Goal: Task Accomplishment & Management: Manage account settings

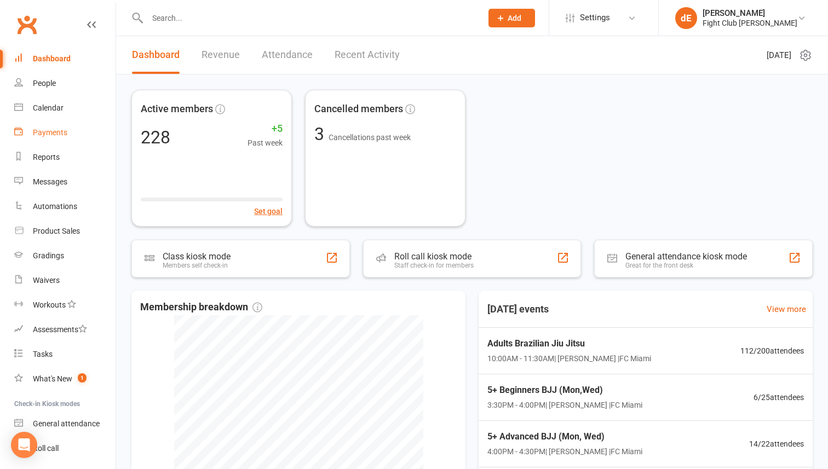
click at [42, 128] on div "Payments" at bounding box center [50, 132] width 34 height 9
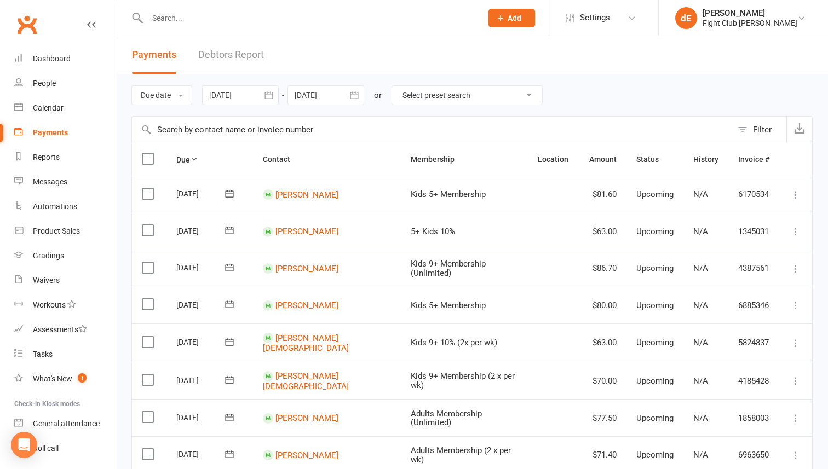
click at [761, 130] on div "Filter" at bounding box center [762, 129] width 19 height 13
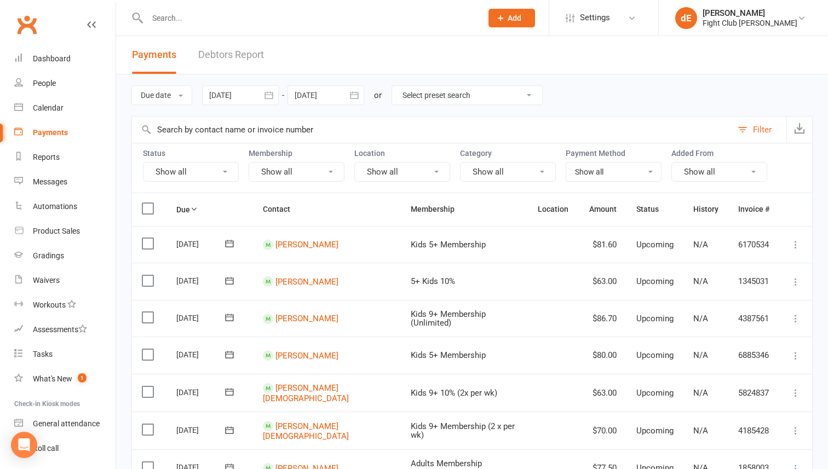
click at [218, 172] on button "Show all" at bounding box center [191, 172] width 96 height 20
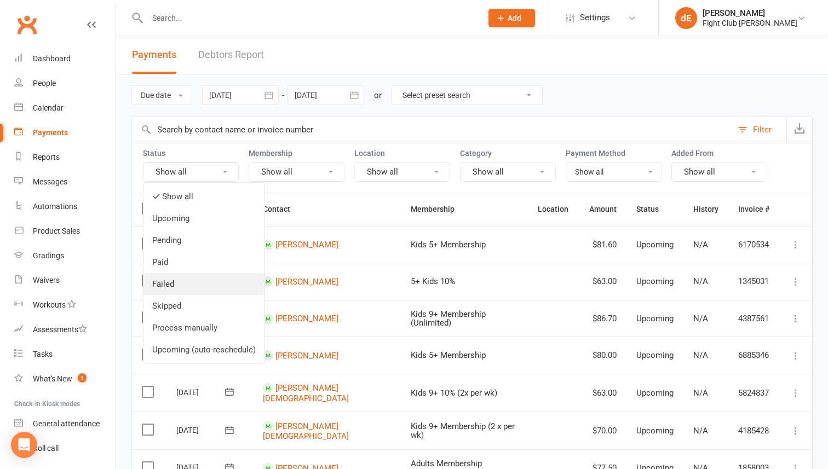
click at [191, 284] on link "Failed" at bounding box center [203, 284] width 121 height 22
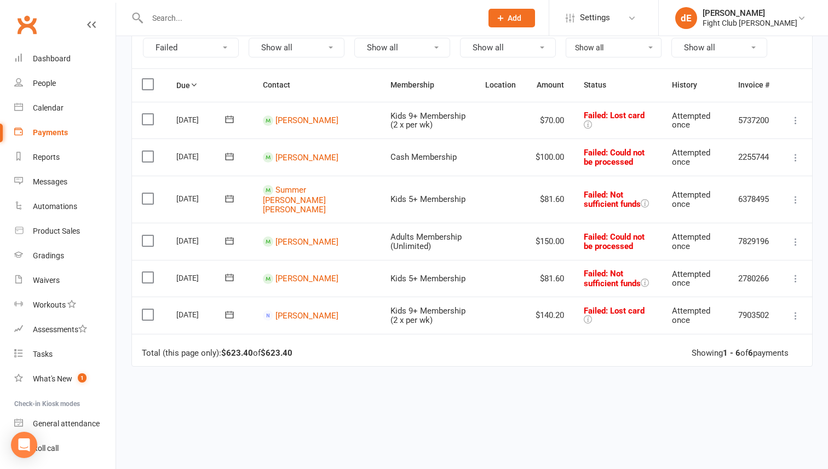
scroll to position [132, 0]
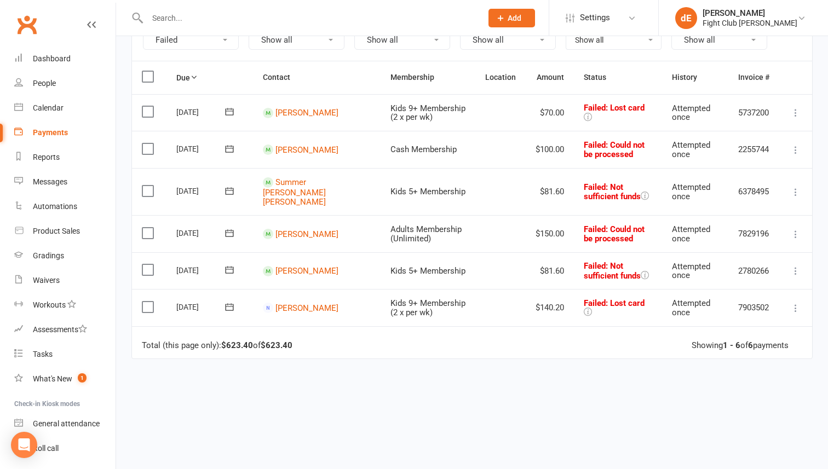
click at [233, 302] on icon at bounding box center [229, 307] width 11 height 11
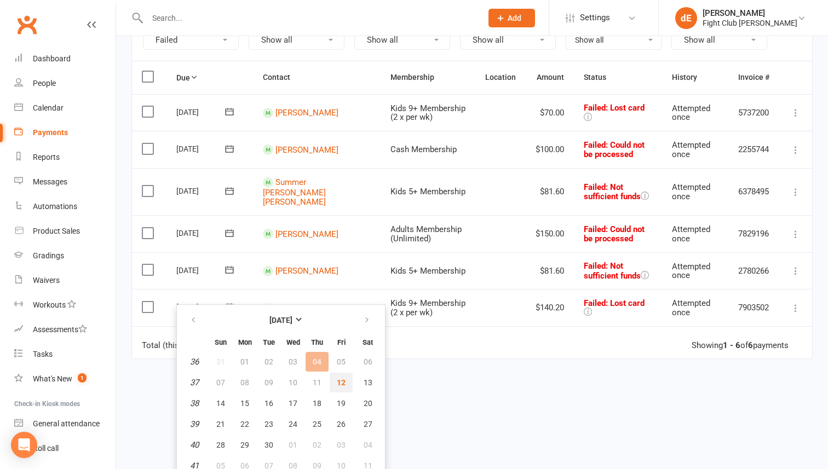
click at [343, 378] on span "12" at bounding box center [341, 382] width 9 height 9
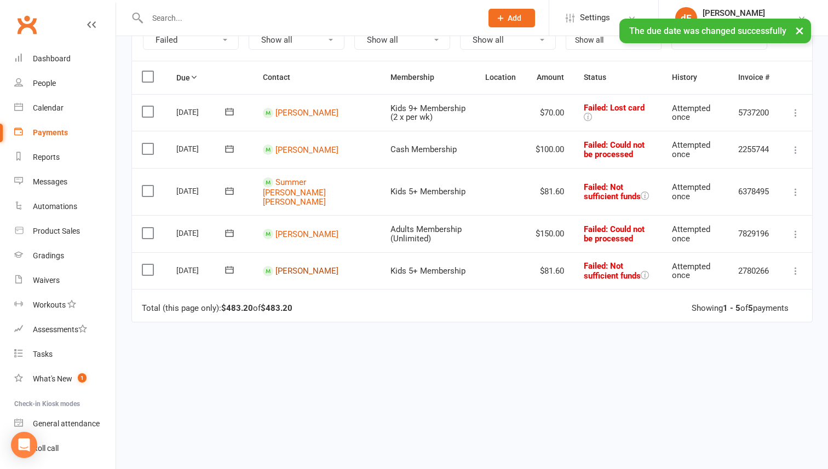
scroll to position [131, 0]
click at [791, 229] on icon at bounding box center [795, 234] width 11 height 11
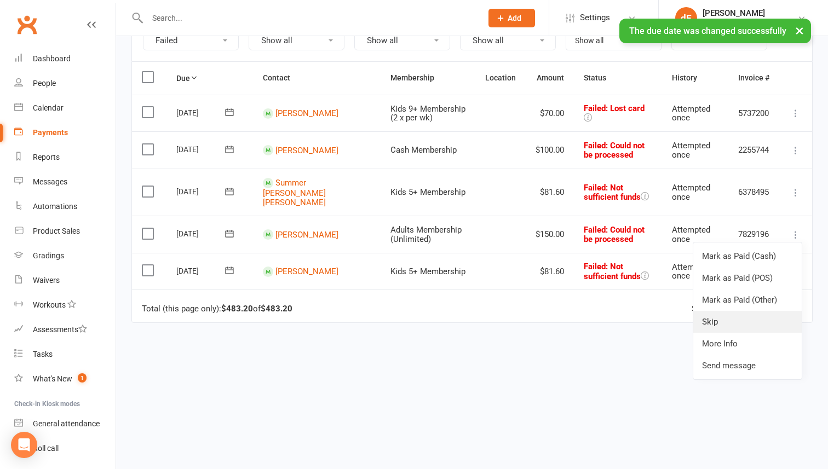
click at [725, 311] on link "Skip" at bounding box center [747, 322] width 108 height 22
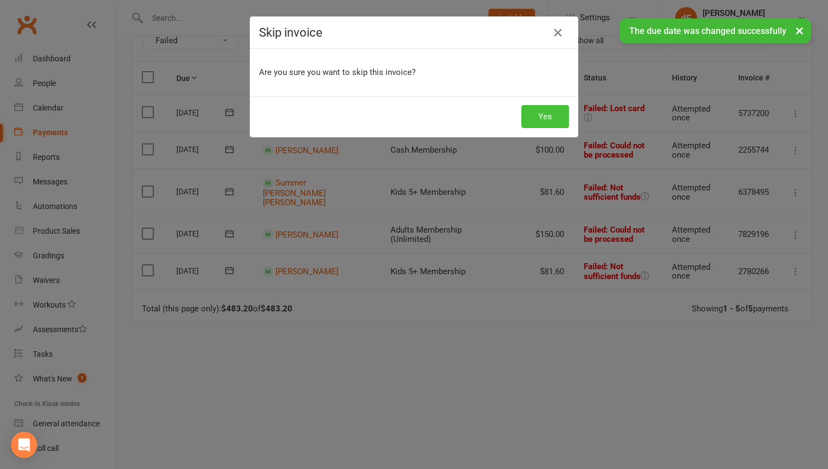
click at [534, 110] on button "Yes" at bounding box center [545, 116] width 48 height 23
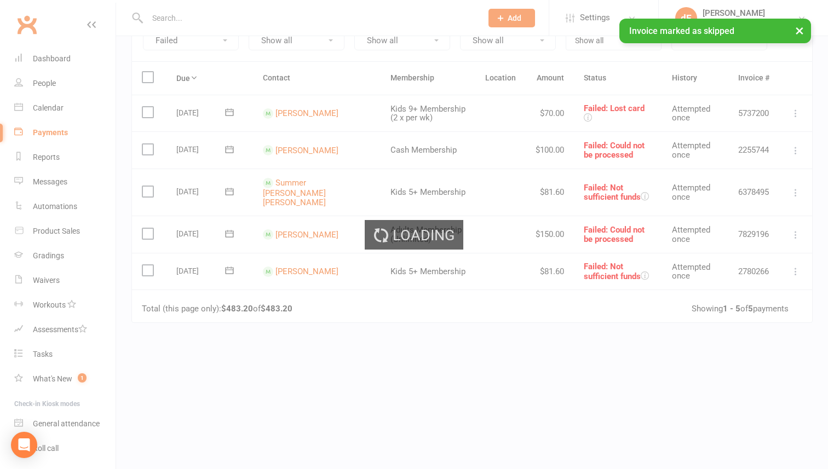
scroll to position [95, 0]
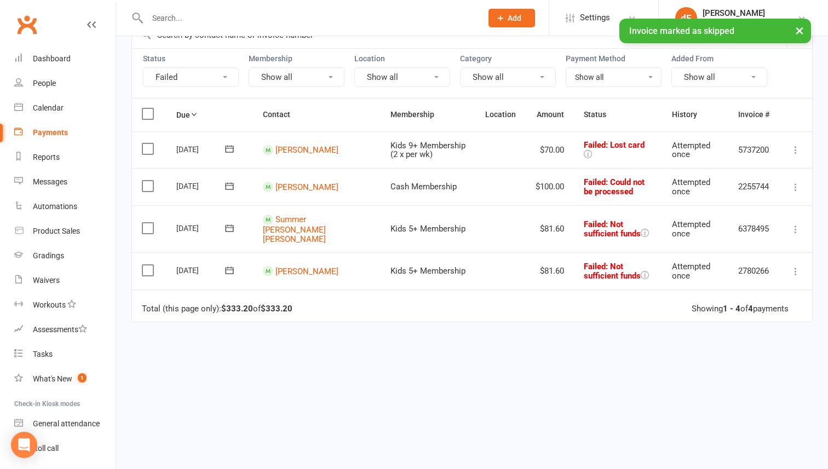
click at [792, 184] on icon at bounding box center [795, 187] width 11 height 11
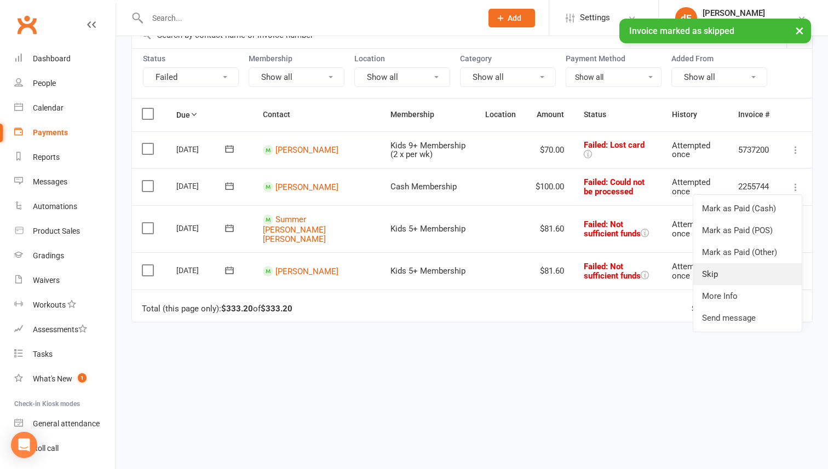
click at [704, 274] on link "Skip" at bounding box center [747, 274] width 108 height 22
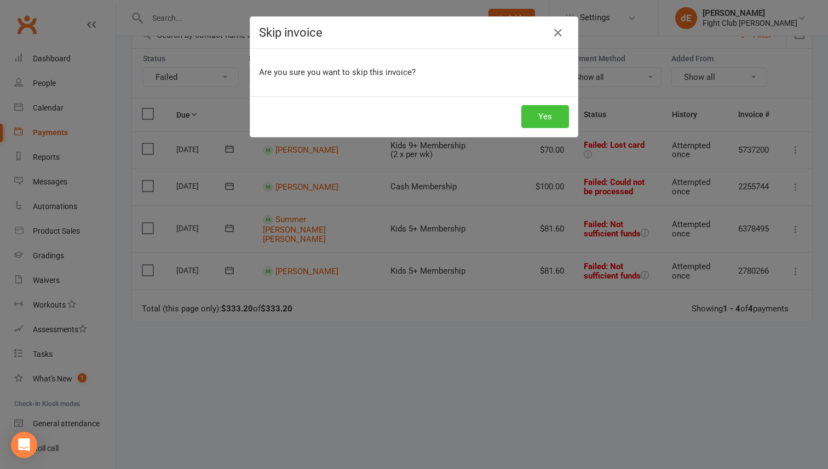
click at [536, 114] on button "Yes" at bounding box center [545, 116] width 48 height 23
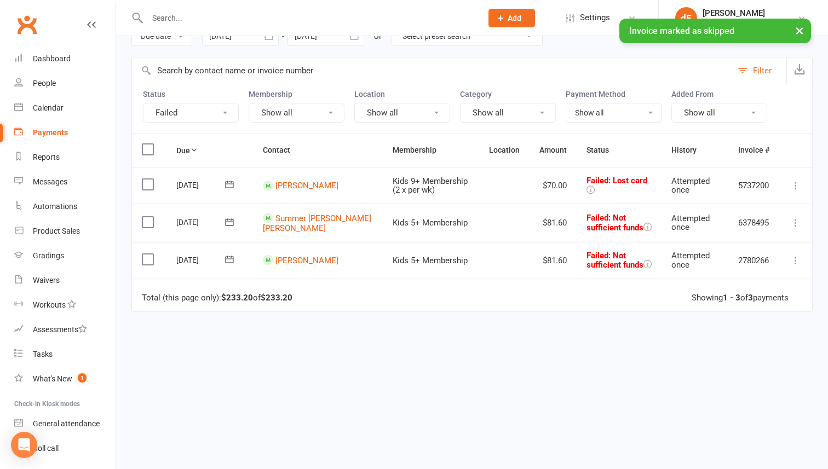
scroll to position [58, 0]
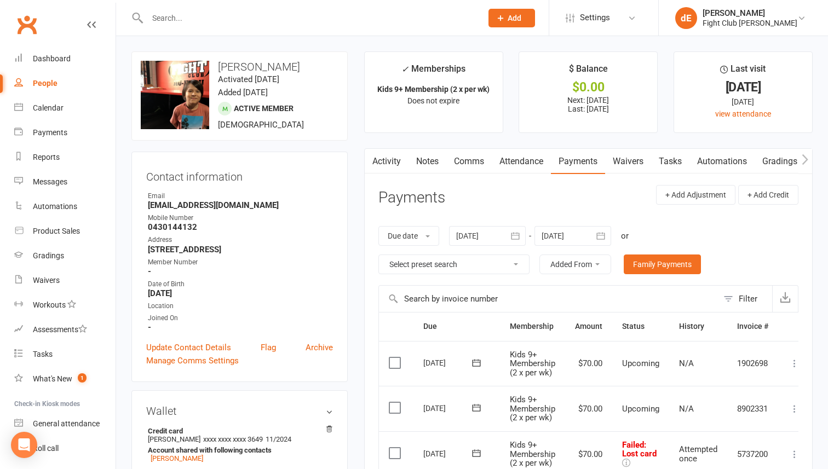
click at [243, 206] on strong "Princess_mao_suzuking@yahoo.co.jp" at bounding box center [240, 205] width 185 height 10
copy render-form-field "Princess_mao_suzuking@yahoo.co.jp"
click at [625, 166] on link "Waivers" at bounding box center [628, 161] width 46 height 25
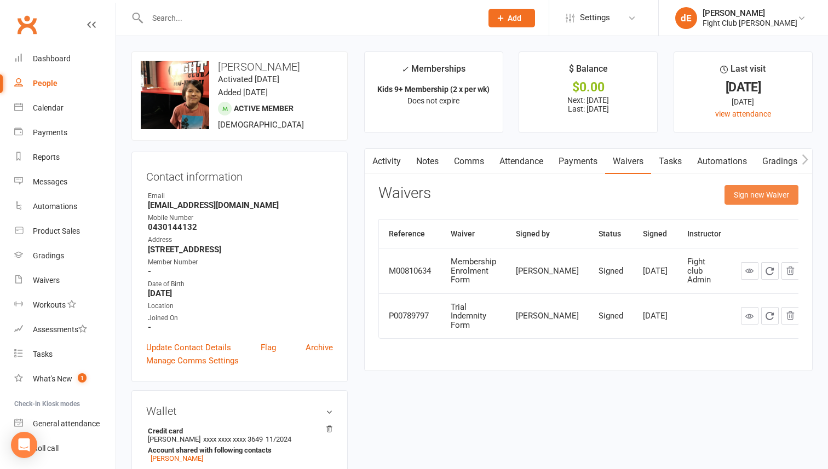
click at [735, 197] on button "Sign new Waiver" at bounding box center [761, 195] width 74 height 20
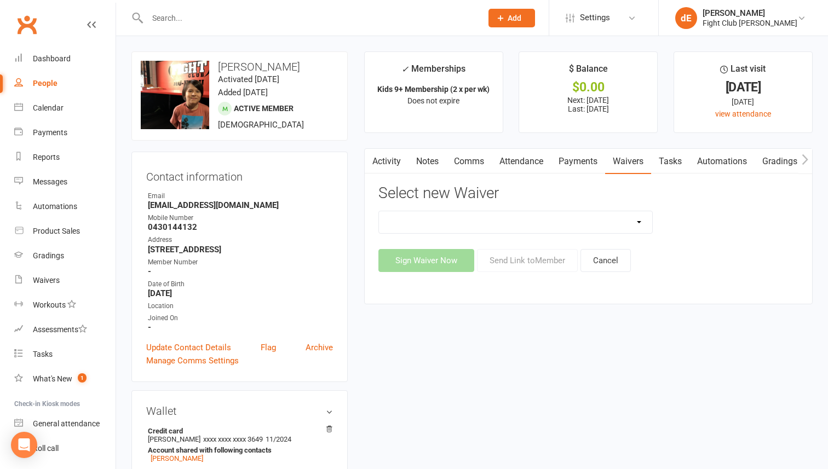
click at [594, 222] on select "Cash Membership Form Membership Enrolment Form Trial Indemnity Form Update of p…" at bounding box center [516, 222] width 274 height 22
select select "8649"
click at [379, 211] on select "Cash Membership Form Membership Enrolment Form Trial Indemnity Form Update of p…" at bounding box center [516, 222] width 274 height 22
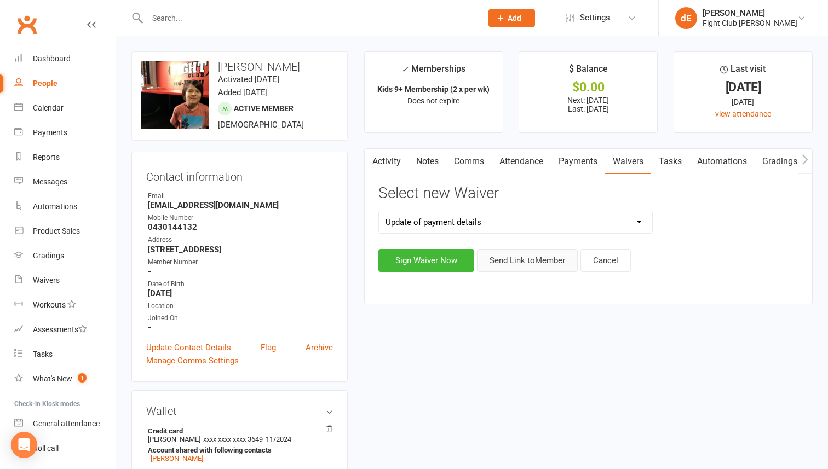
click at [531, 264] on button "Send Link to Member" at bounding box center [527, 260] width 101 height 23
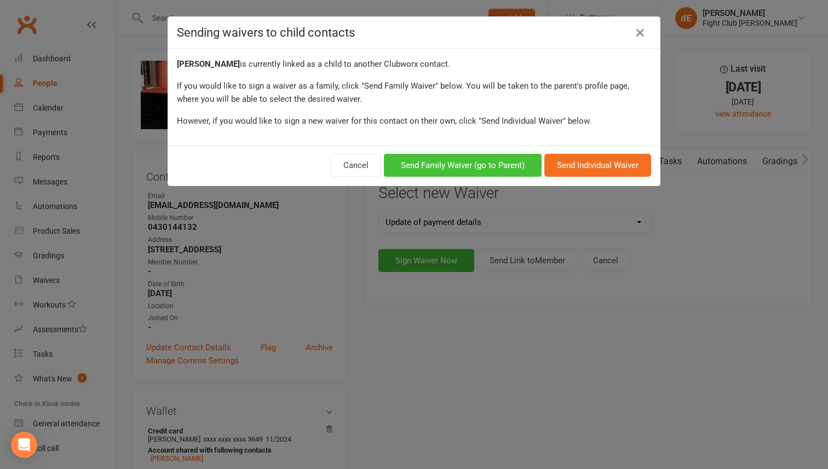
click at [470, 171] on button "Send Family Waiver (go to Parent)" at bounding box center [463, 165] width 158 height 23
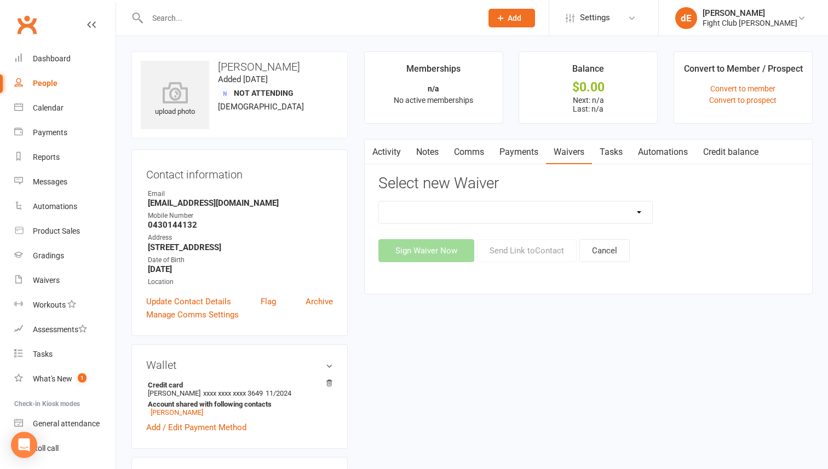
click at [607, 214] on select "Cash Membership Form Membership Enrolment Form Update of payment details" at bounding box center [516, 213] width 274 height 22
select select "8649"
click at [379, 202] on select "Cash Membership Form Membership Enrolment Form Update of payment details" at bounding box center [516, 213] width 274 height 22
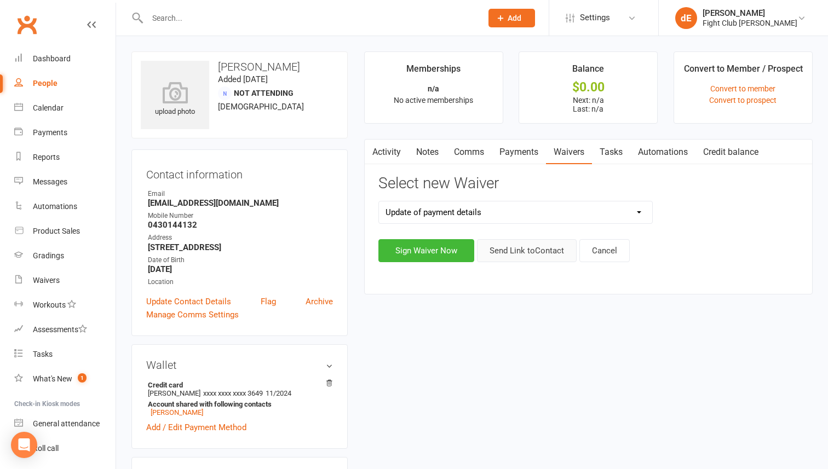
click at [522, 252] on button "Send Link to Contact" at bounding box center [527, 250] width 100 height 23
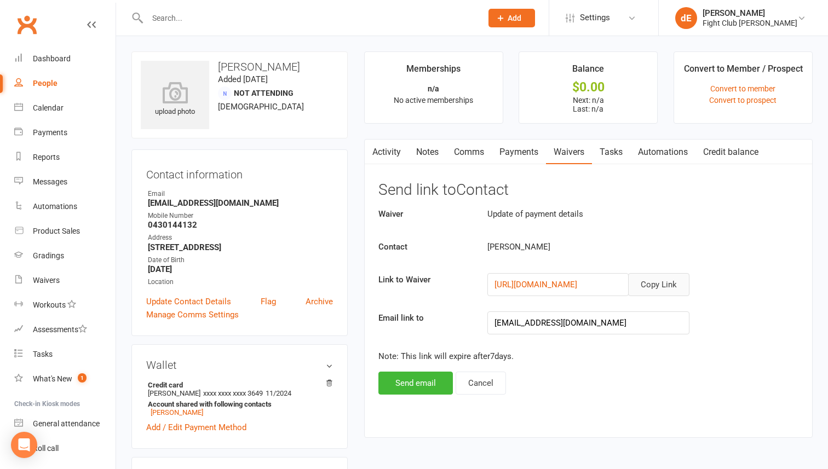
click at [653, 290] on button "Copy Link" at bounding box center [658, 284] width 61 height 23
click at [287, 18] on input "text" at bounding box center [309, 17] width 330 height 15
type input "seth"
click at [723, 21] on div "Fight Club [PERSON_NAME]" at bounding box center [750, 23] width 95 height 10
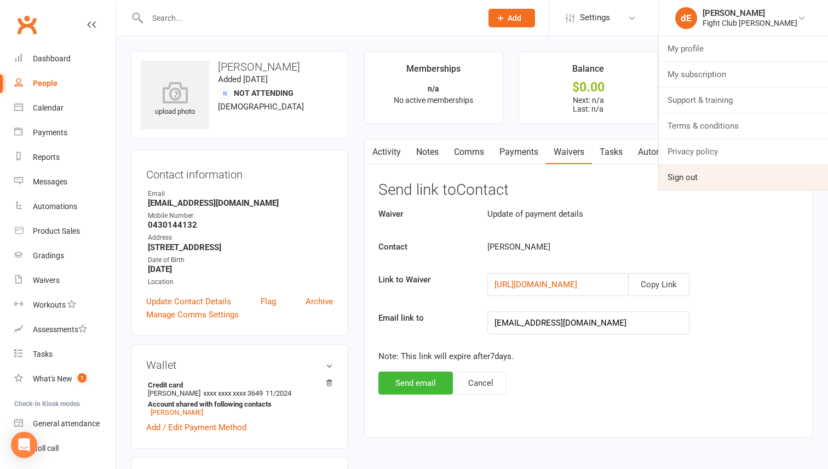
click at [703, 179] on link "Sign out" at bounding box center [743, 177] width 169 height 25
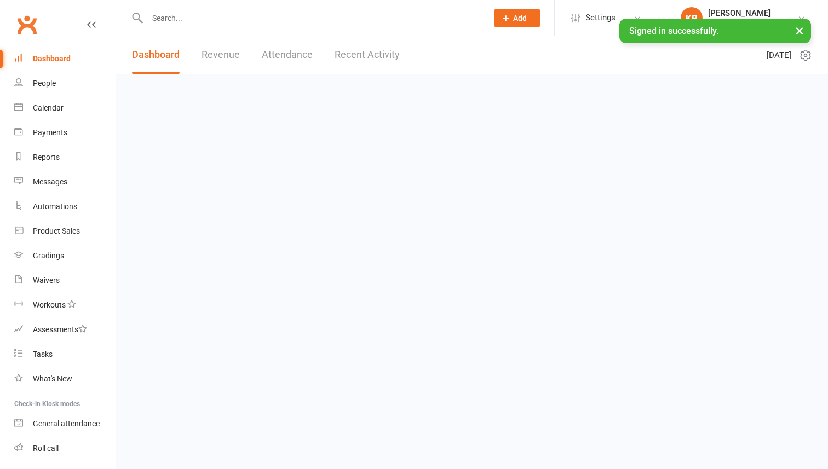
click at [192, 23] on input "text" at bounding box center [312, 17] width 336 height 15
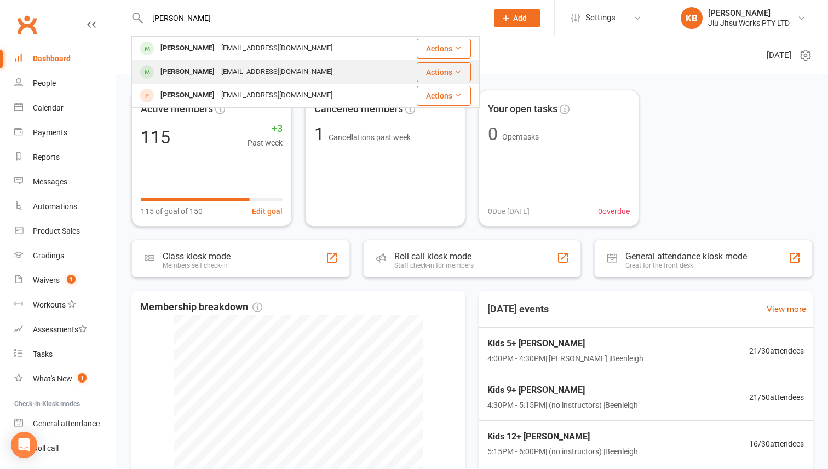
type input "seth"
click at [200, 73] on div "Seth Hudson" at bounding box center [187, 72] width 61 height 16
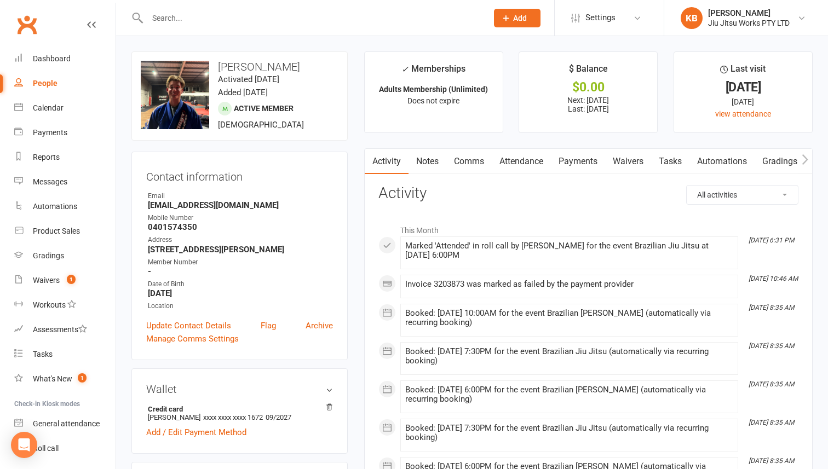
click at [563, 170] on link "Payments" at bounding box center [578, 161] width 54 height 25
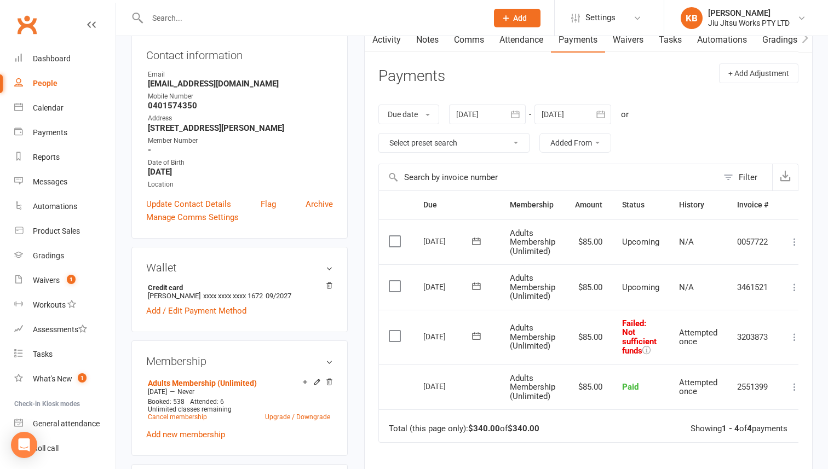
scroll to position [125, 0]
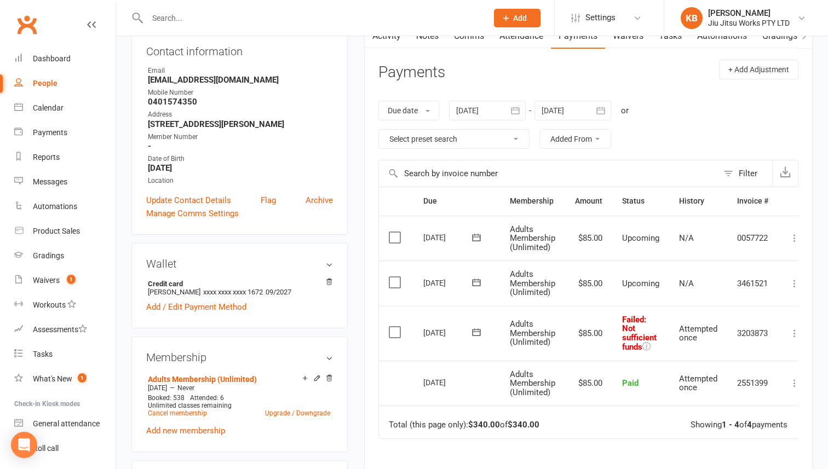
click at [473, 337] on icon at bounding box center [476, 332] width 11 height 11
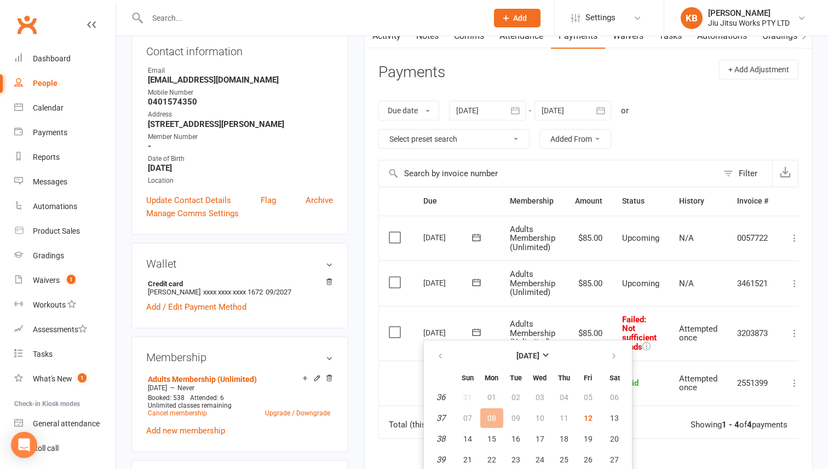
click at [359, 353] on main "✓ Memberships Adults Membership (Unlimited) Does not expire $ Balance $0.00 Nex…" at bounding box center [588, 267] width 465 height 682
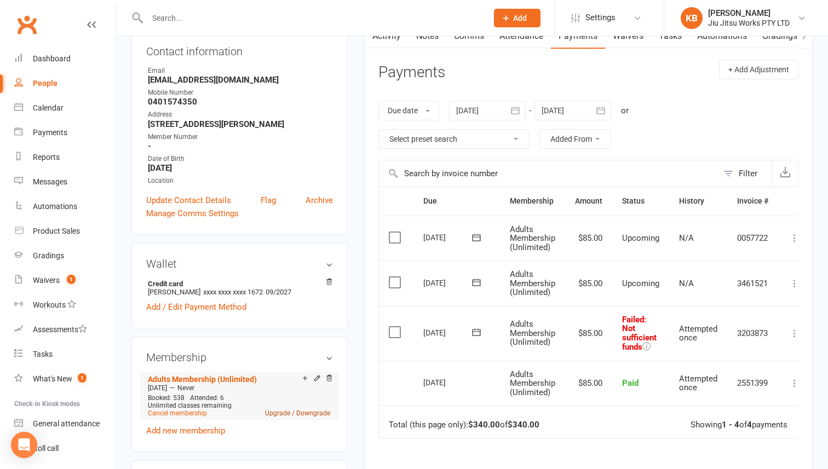
click at [279, 413] on link "Upgrade / Downgrade" at bounding box center [297, 414] width 65 height 8
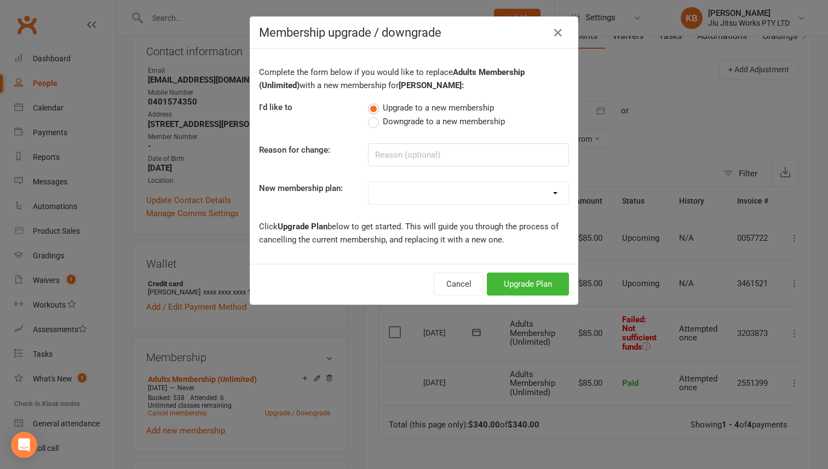
click at [465, 194] on select "Adults Membership (2 x per wk) Adults 10% (2 x per wk) Adults 30% (2 x per wk) …" at bounding box center [469, 193] width 200 height 22
select select "4"
click at [369, 182] on select "Adults Membership (2 x per wk) Adults 10% (2 x per wk) Adults 30% (2 x per wk) …" at bounding box center [469, 193] width 200 height 22
click at [509, 285] on button "Upgrade Plan" at bounding box center [528, 284] width 82 height 23
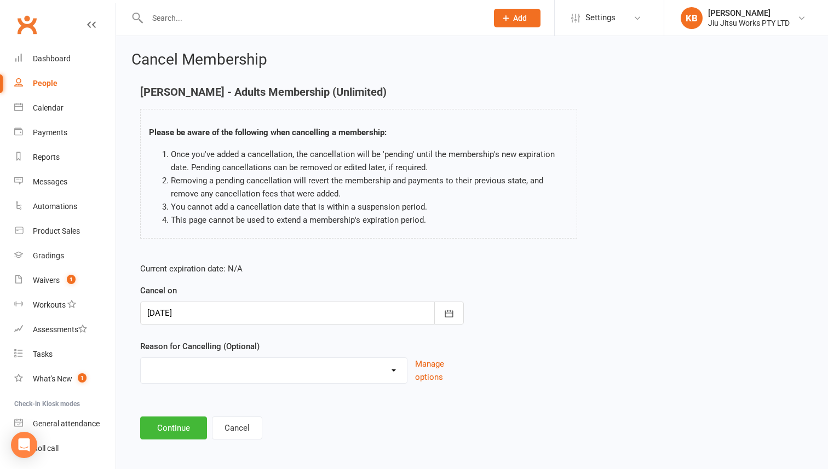
scroll to position [4, 0]
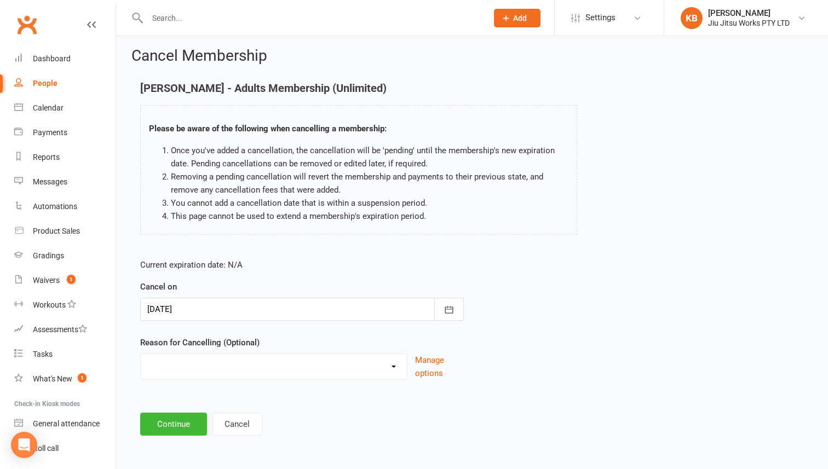
click at [210, 321] on form "Current expiration date: N/A Cancel on 12 Sep 2025 September 2025 Sun Mon Tue W…" at bounding box center [302, 319] width 324 height 122
click at [211, 314] on div at bounding box center [302, 309] width 324 height 23
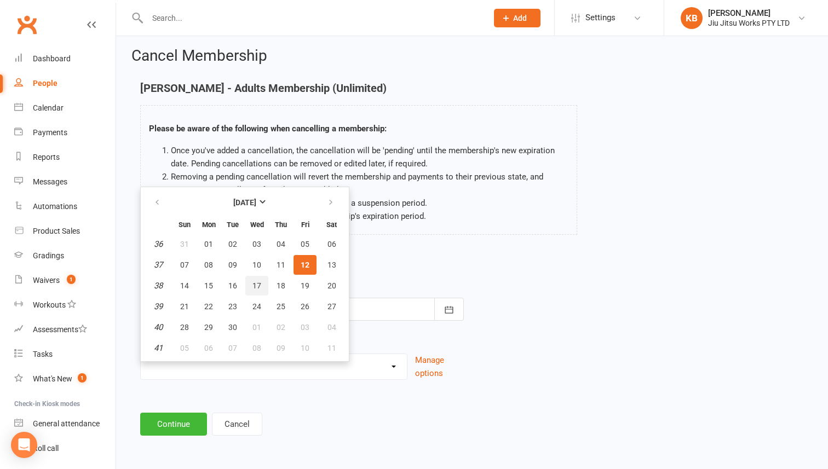
click at [256, 285] on span "17" at bounding box center [256, 285] width 9 height 9
type input "17 Sep 2025"
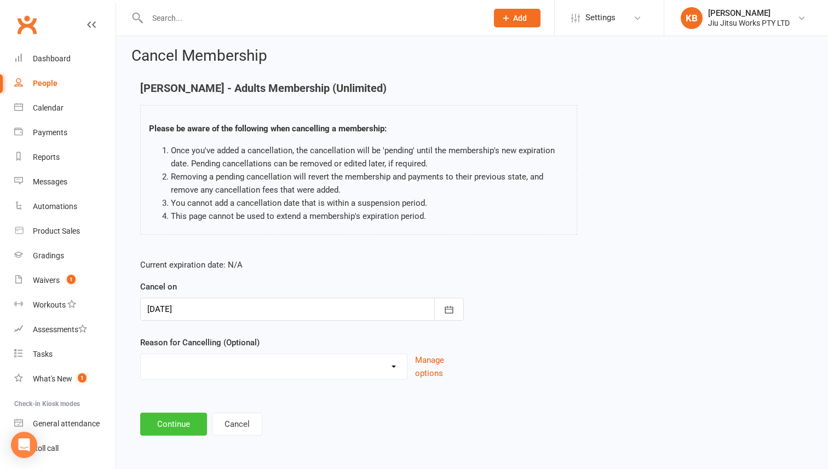
click at [182, 432] on button "Continue" at bounding box center [173, 424] width 67 height 23
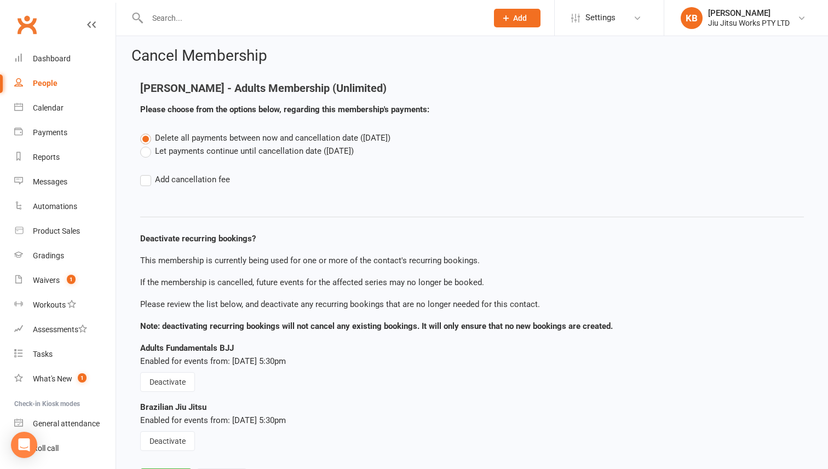
click at [196, 146] on label "Let payments continue until cancellation date (Sep 17, 2025)" at bounding box center [247, 151] width 214 height 13
click at [147, 145] on input "Let payments continue until cancellation date (Sep 17, 2025)" at bounding box center [143, 145] width 7 height 0
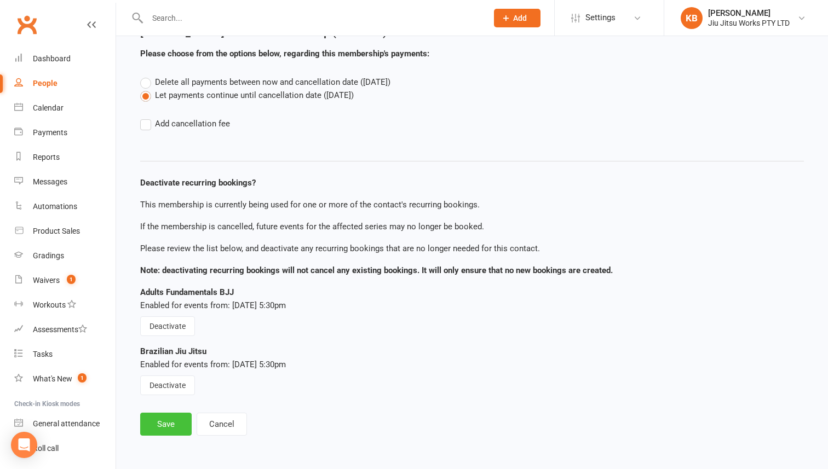
click at [171, 425] on button "Save" at bounding box center [165, 424] width 51 height 23
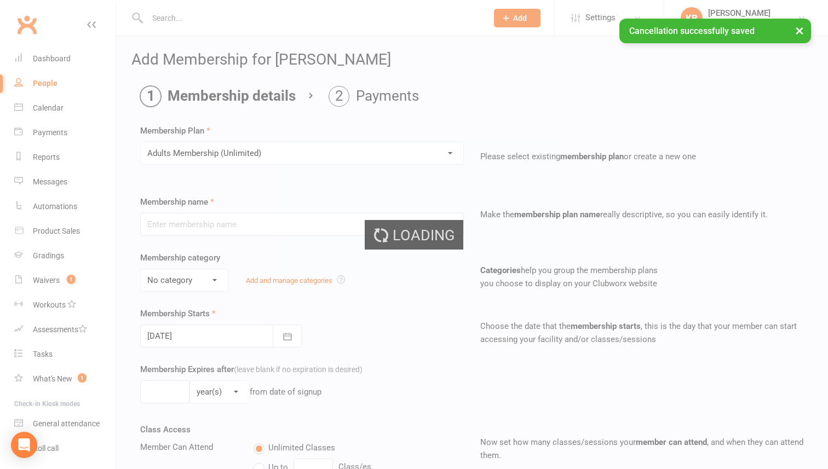
type input "Adults Membership (Unlimited)"
select select "1"
type input "0"
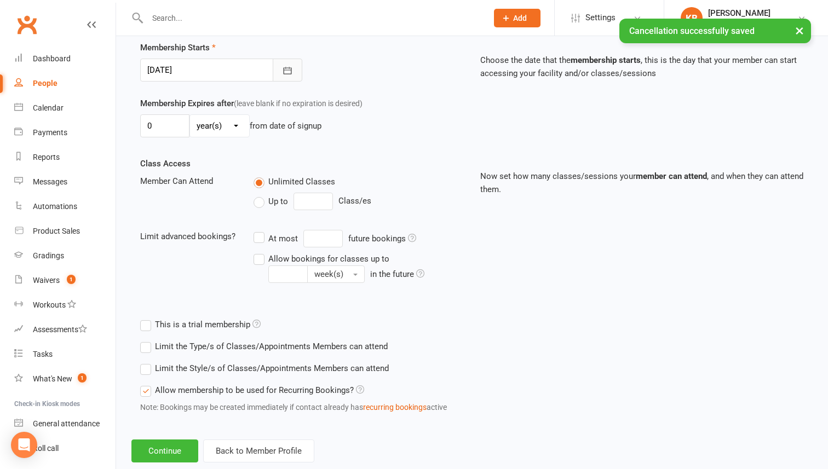
scroll to position [267, 0]
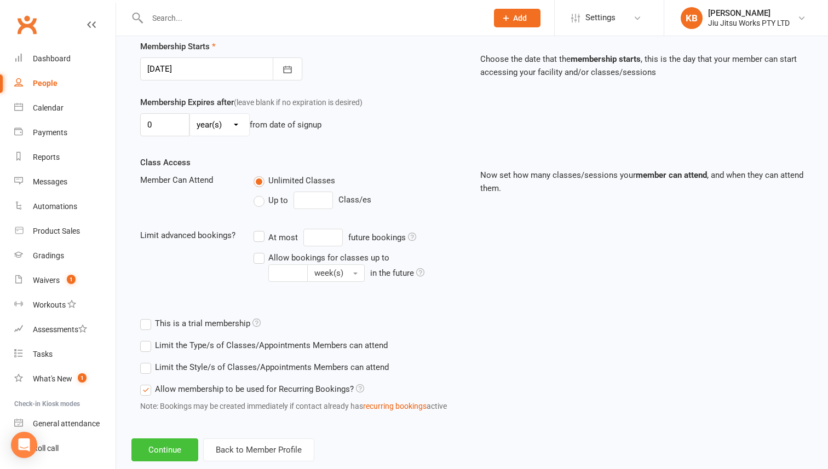
click at [160, 448] on button "Continue" at bounding box center [164, 450] width 67 height 23
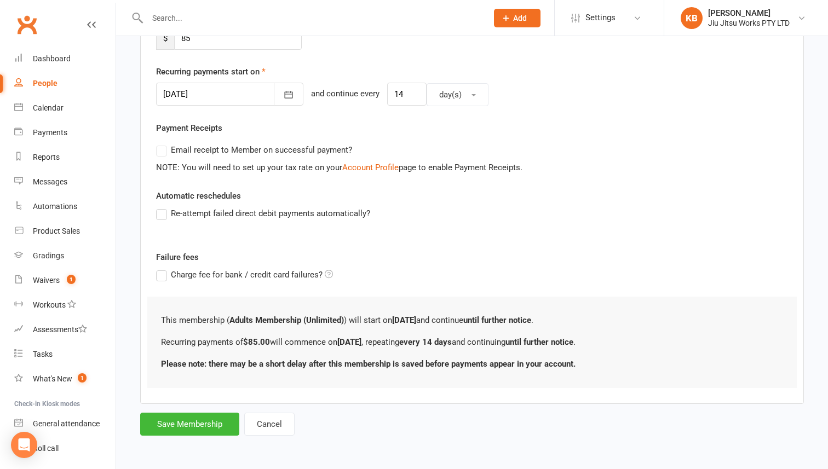
scroll to position [0, 0]
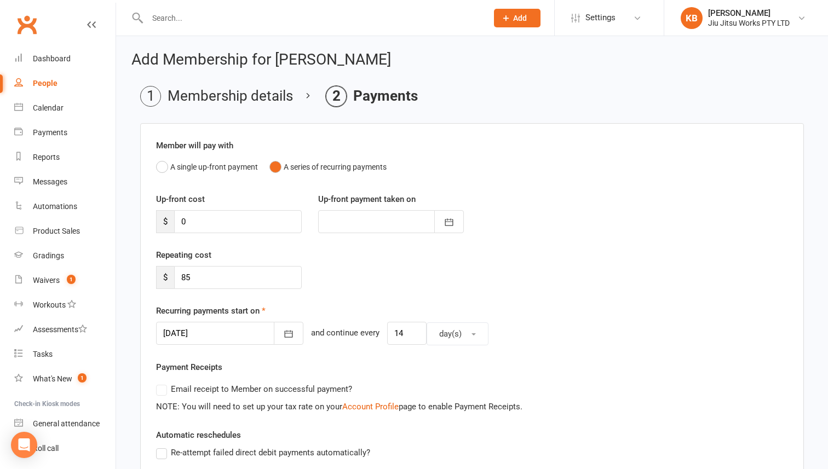
click at [215, 333] on div at bounding box center [229, 333] width 147 height 23
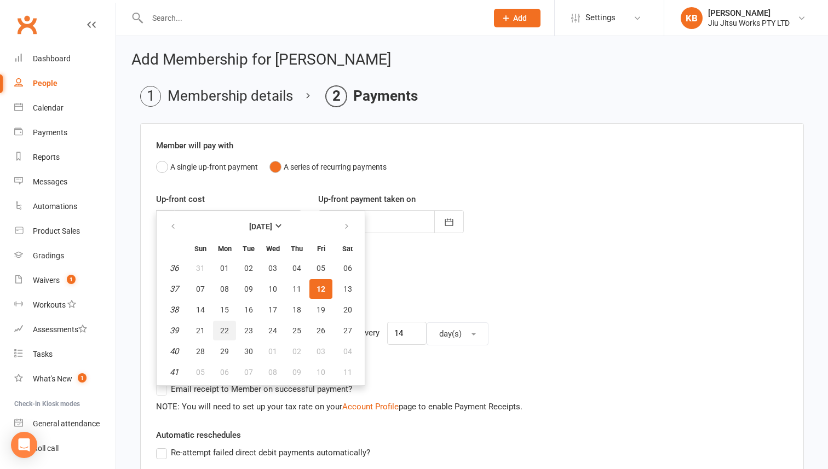
click at [223, 331] on span "22" at bounding box center [224, 330] width 9 height 9
type input "22 Sep 2025"
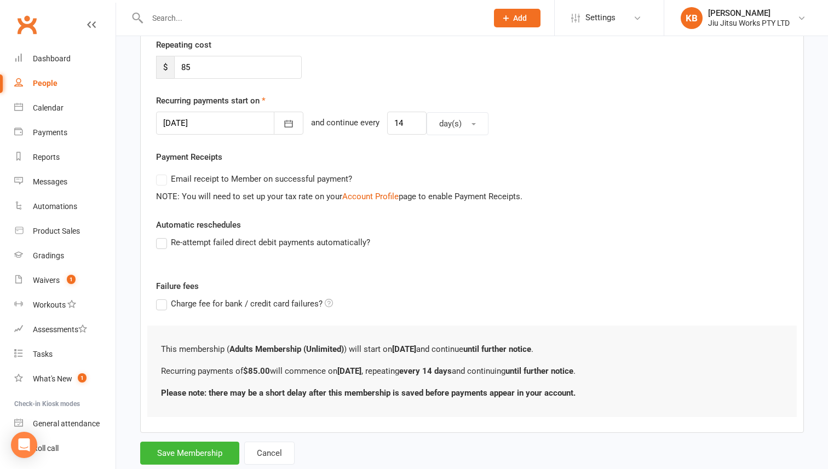
scroll to position [239, 0]
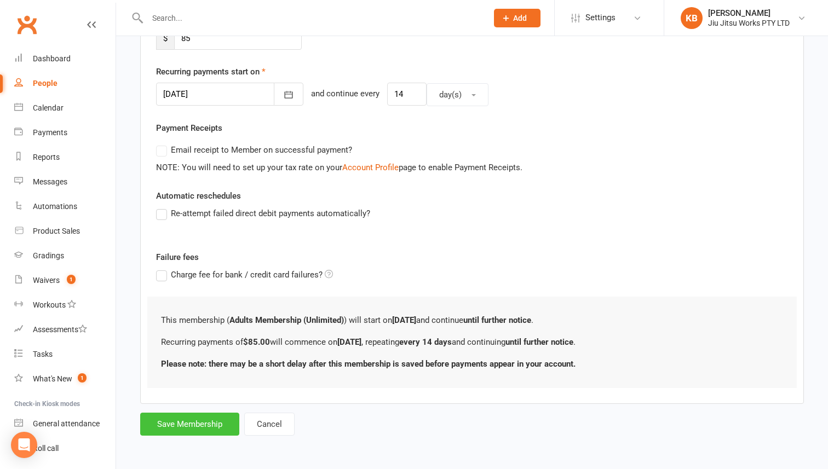
click at [192, 419] on button "Save Membership" at bounding box center [189, 424] width 99 height 23
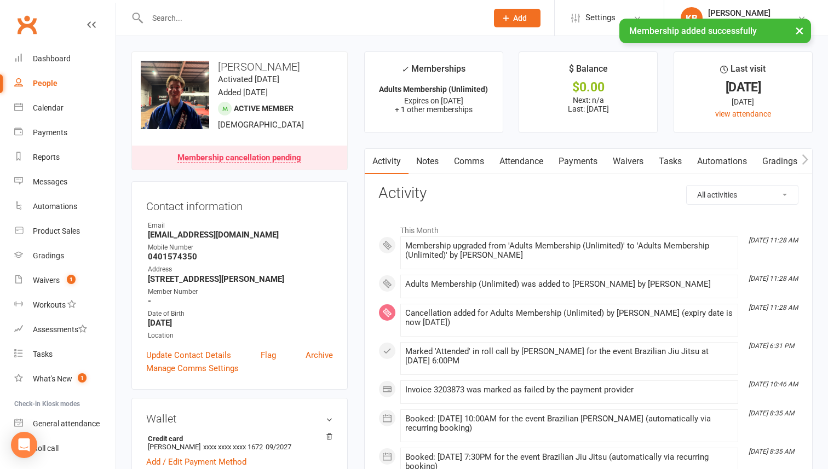
click at [585, 164] on link "Payments" at bounding box center [578, 161] width 54 height 25
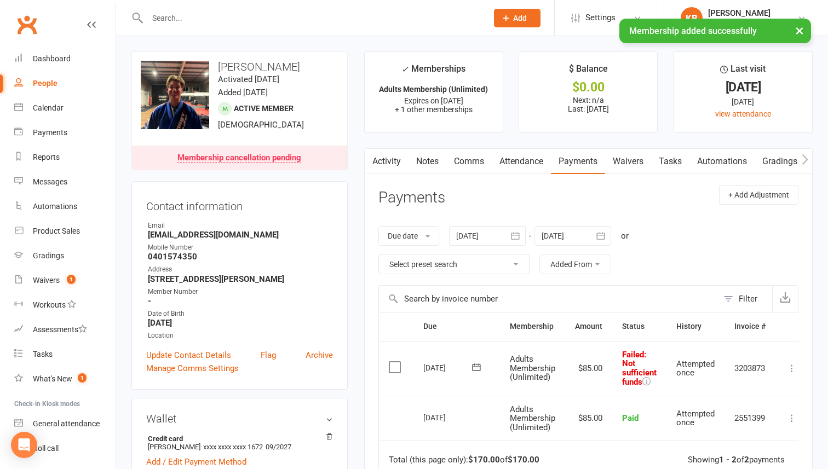
scroll to position [13, 0]
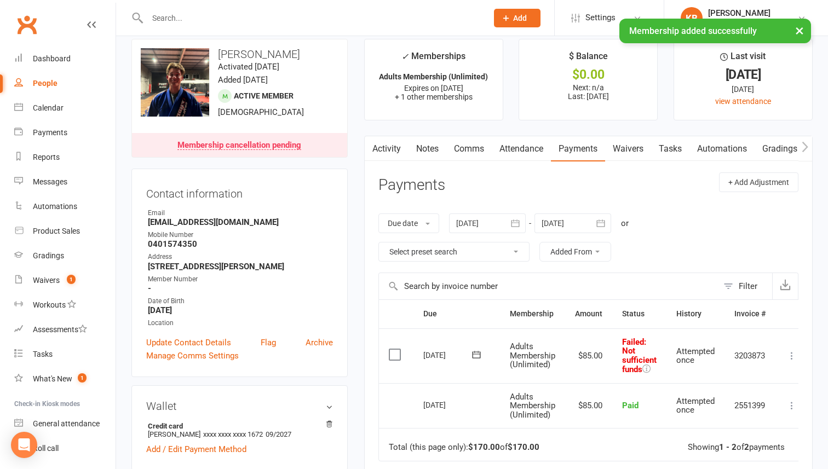
click at [475, 356] on icon at bounding box center [476, 354] width 11 height 11
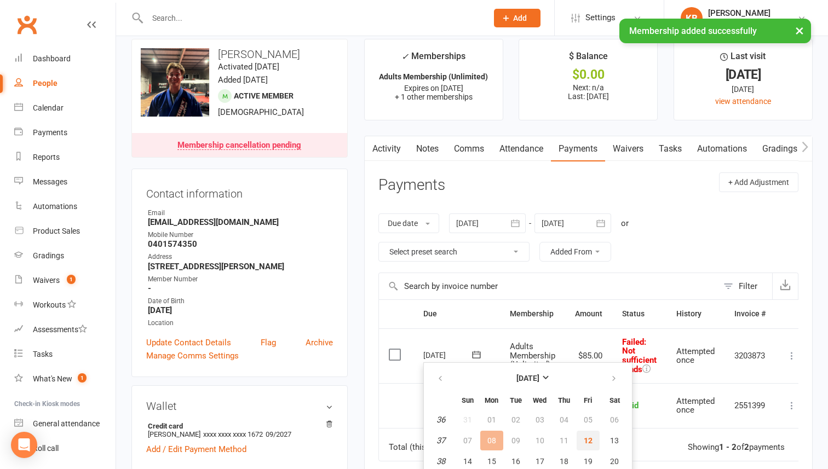
click at [588, 440] on span "12" at bounding box center [588, 440] width 9 height 9
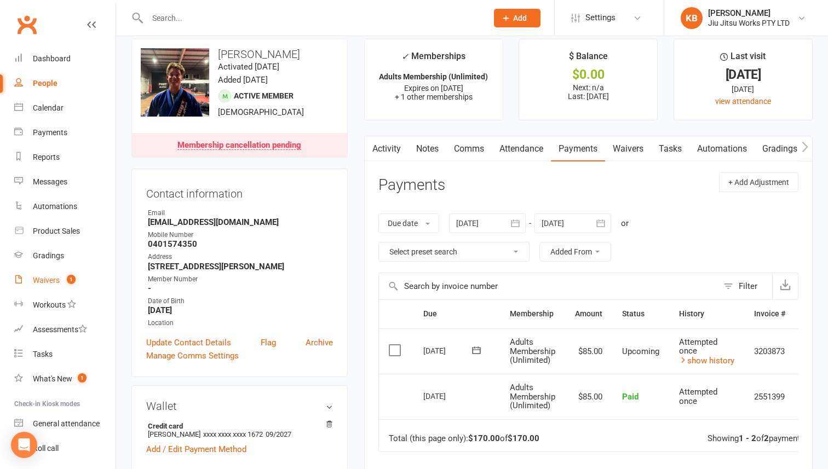
click at [46, 284] on div "Waivers" at bounding box center [46, 280] width 27 height 9
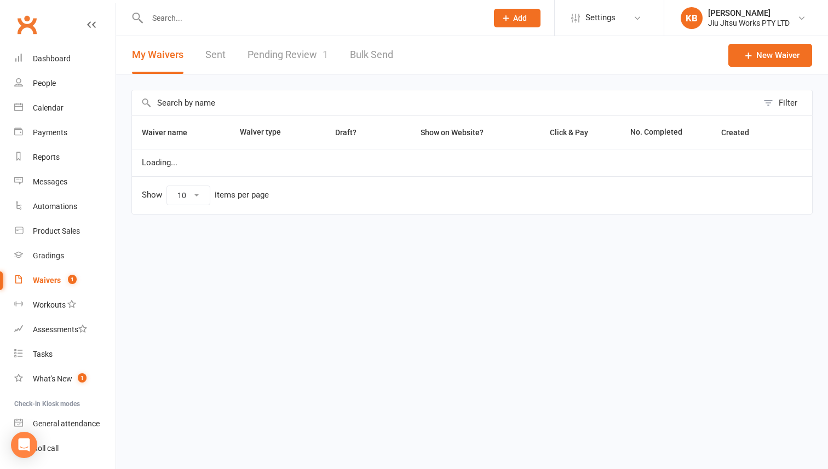
click at [283, 59] on link "Pending Review 1" at bounding box center [288, 55] width 80 height 38
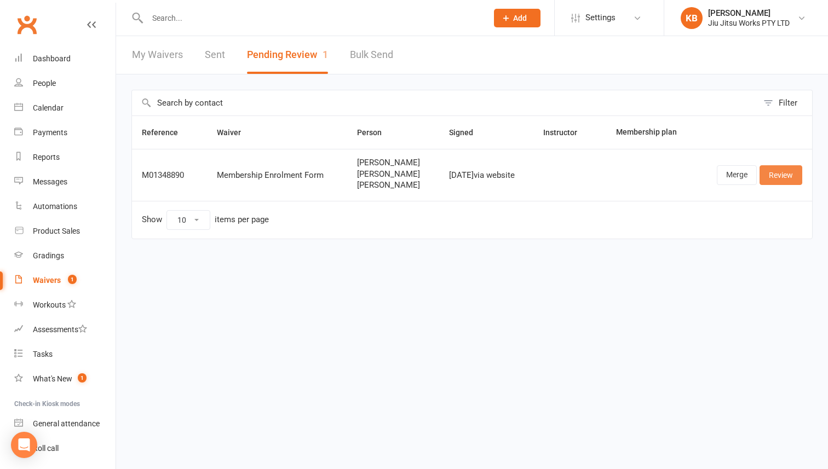
click at [774, 172] on link "Review" at bounding box center [780, 175] width 43 height 20
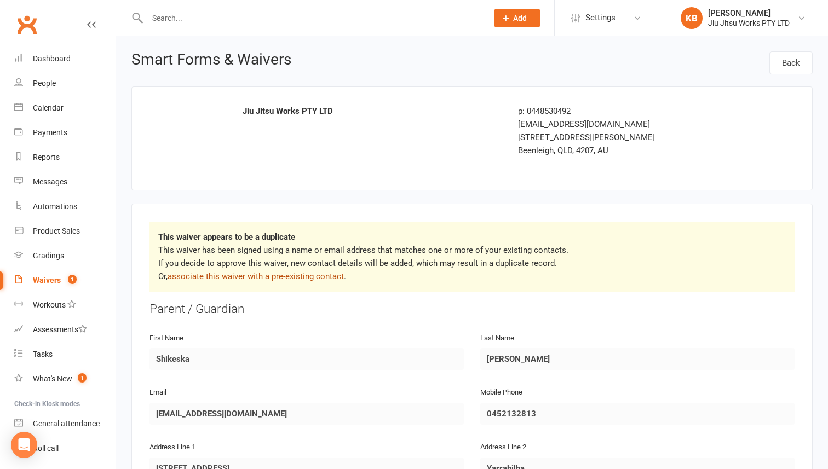
click at [315, 275] on link "associate this waiver with a pre-existing contact" at bounding box center [256, 277] width 176 height 10
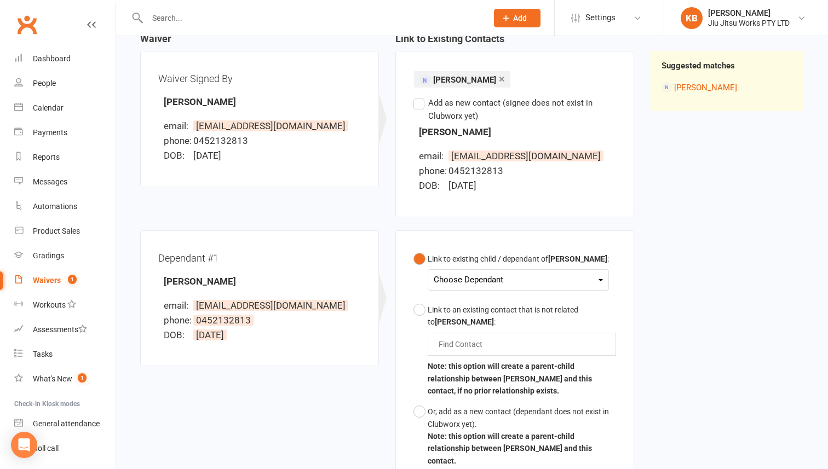
scroll to position [145, 0]
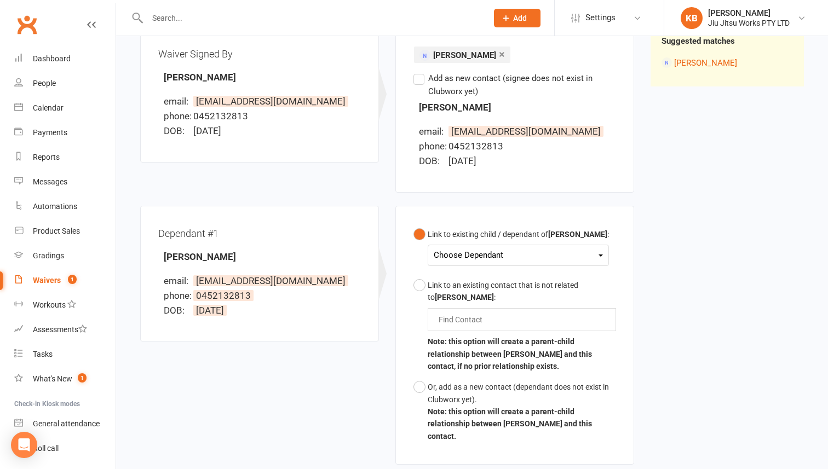
click at [458, 259] on div "Choose Dependant" at bounding box center [518, 255] width 169 height 15
click at [470, 308] on link "Ella-Rose Douglas" at bounding box center [488, 305] width 108 height 24
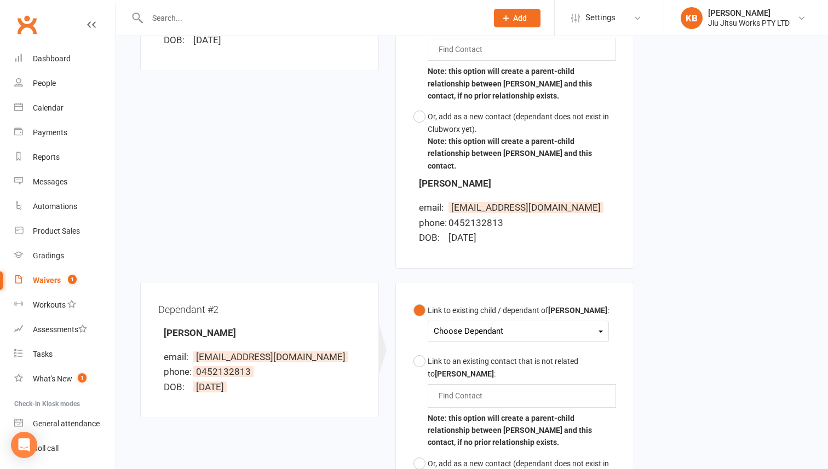
scroll to position [437, 0]
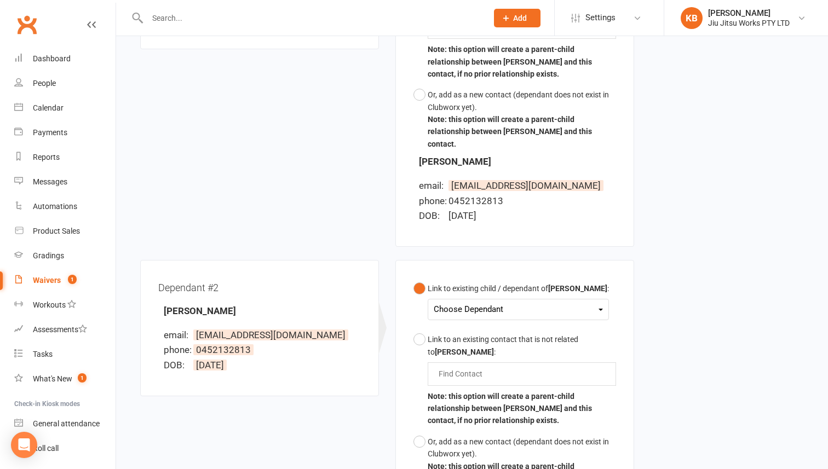
click at [474, 304] on div "Choose Dependant" at bounding box center [518, 309] width 169 height 15
click at [475, 324] on link "Amaia Douglas" at bounding box center [488, 336] width 108 height 24
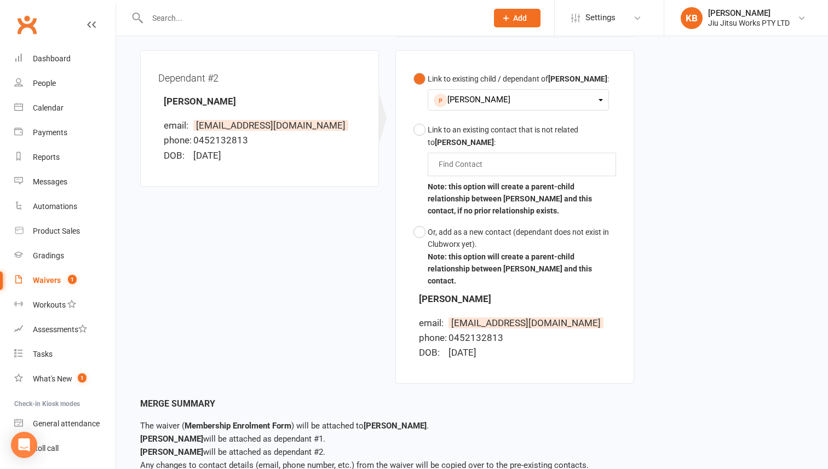
scroll to position [690, 0]
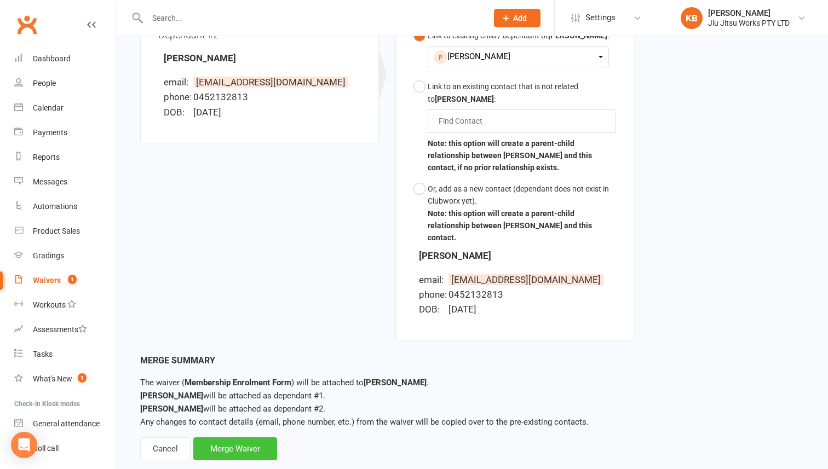
click at [223, 438] on div "Merge Waiver" at bounding box center [235, 449] width 84 height 23
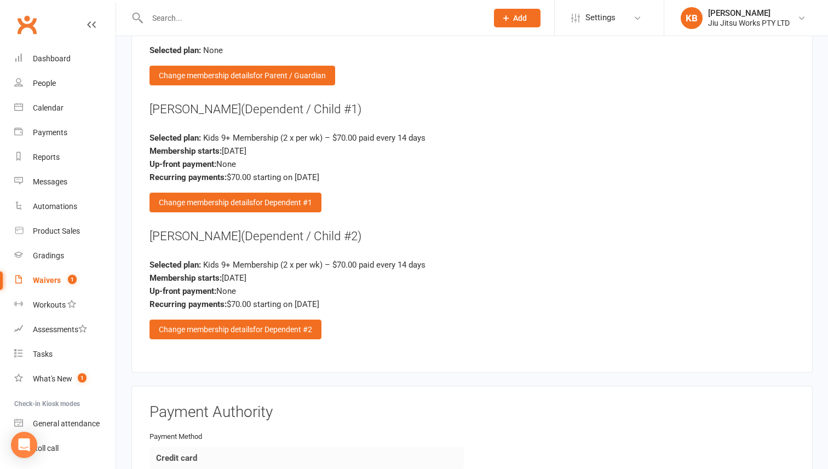
scroll to position [1792, 0]
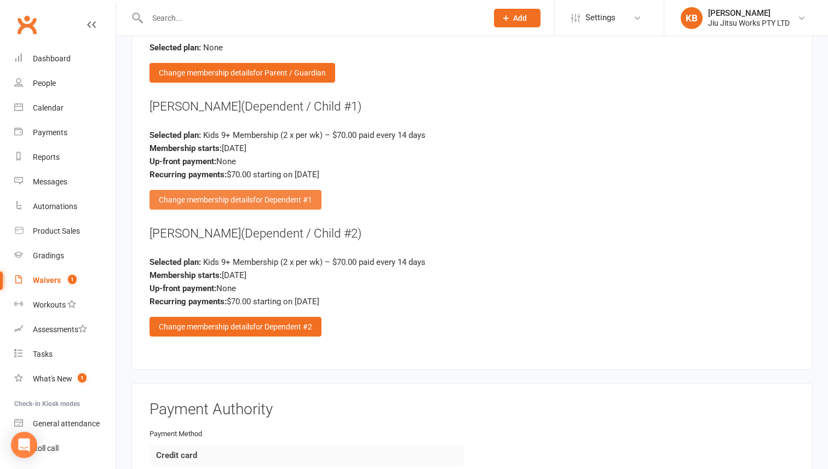
click at [228, 195] on div "Change membership details for Dependent #1" at bounding box center [235, 200] width 172 height 20
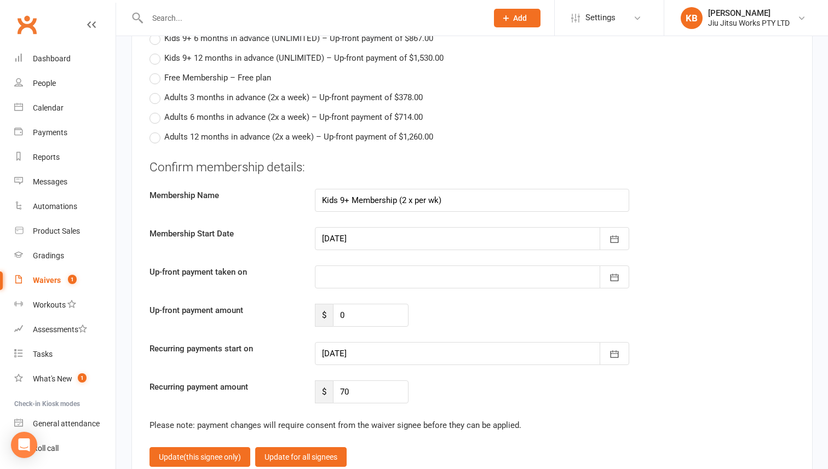
scroll to position [2696, 0]
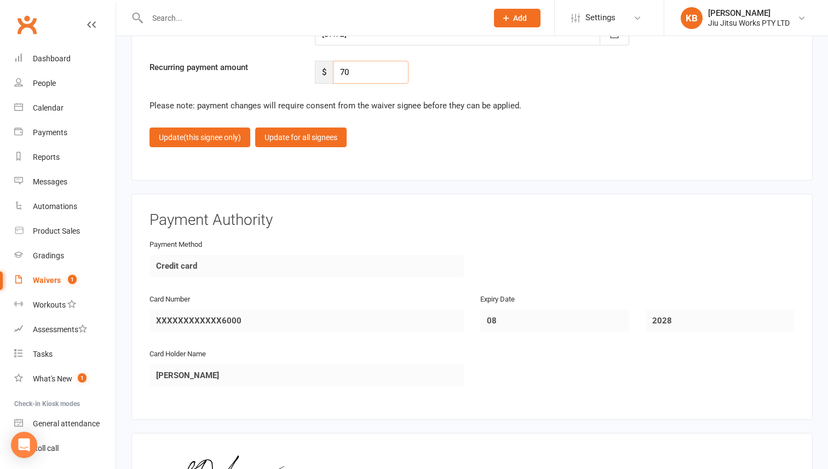
click at [356, 61] on input "70" at bounding box center [371, 72] width 76 height 23
type input "71.40"
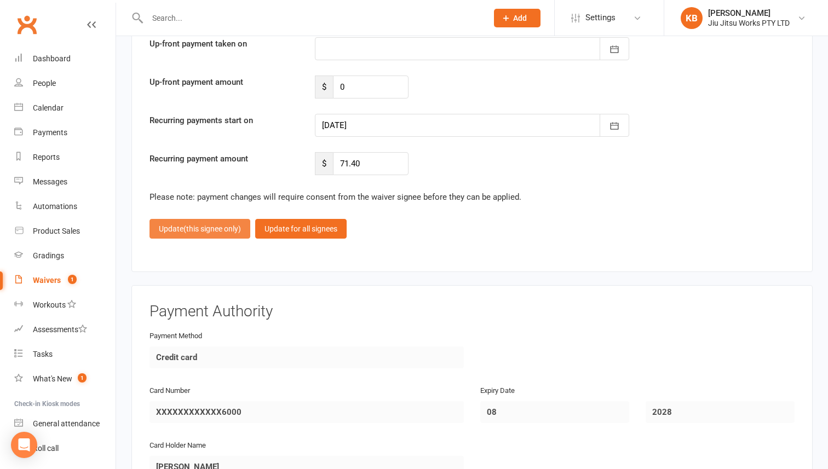
click at [236, 225] on span "(this signee only)" at bounding box center [211, 229] width 57 height 9
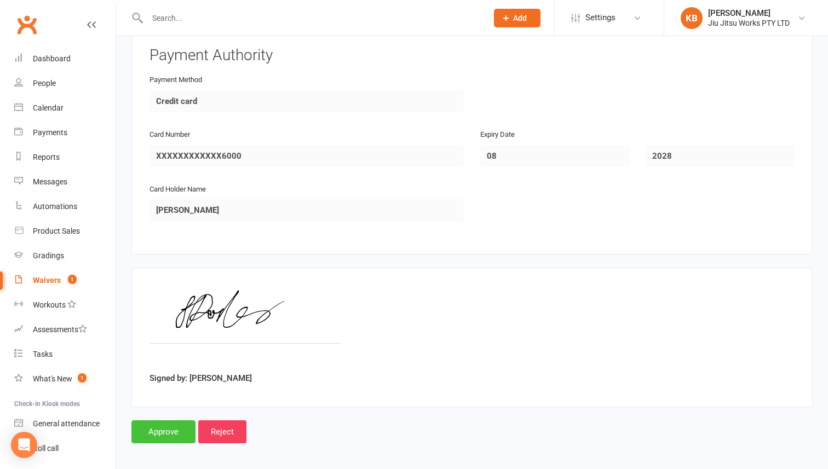
click at [170, 433] on input "Approve" at bounding box center [163, 432] width 64 height 23
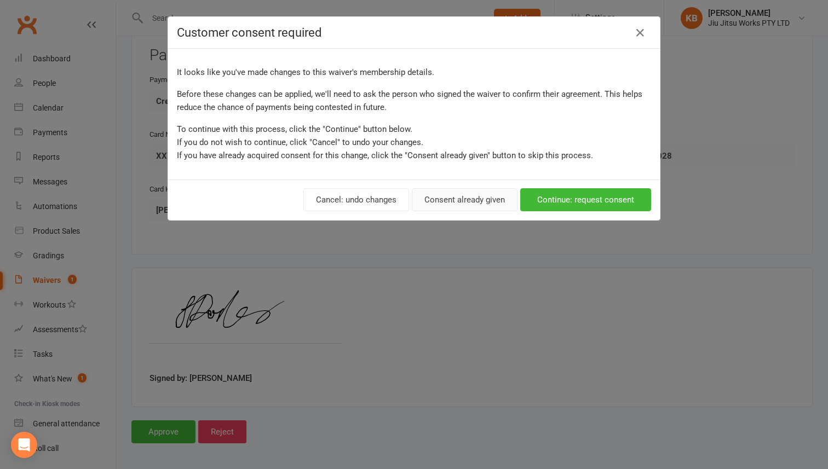
click at [482, 203] on button "Consent already given" at bounding box center [465, 199] width 106 height 23
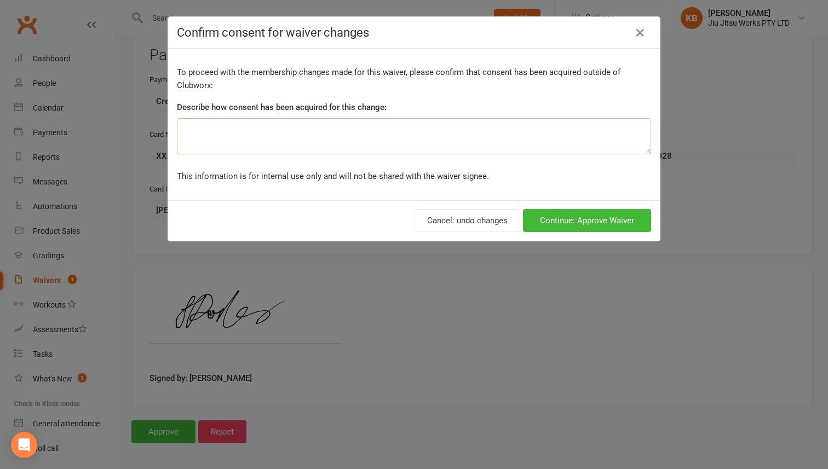
click at [468, 129] on textarea at bounding box center [414, 136] width 474 height 36
type textarea "in person"
click at [601, 220] on button "Continue: Approve Waiver" at bounding box center [587, 220] width 128 height 23
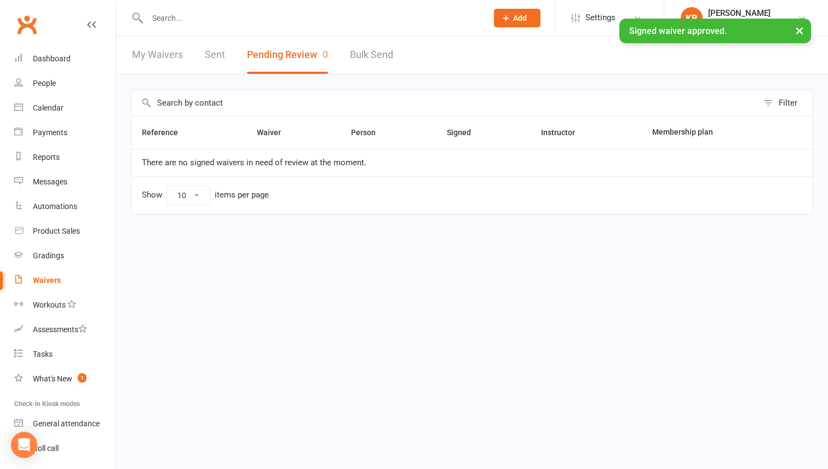
click at [255, 15] on input "text" at bounding box center [312, 17] width 336 height 15
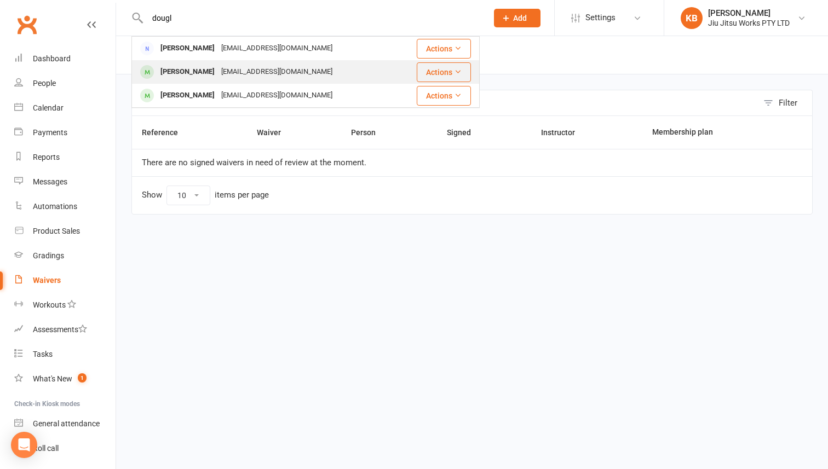
type input "dougl"
click at [244, 76] on div "Jshikeska@gmail.com" at bounding box center [277, 72] width 118 height 16
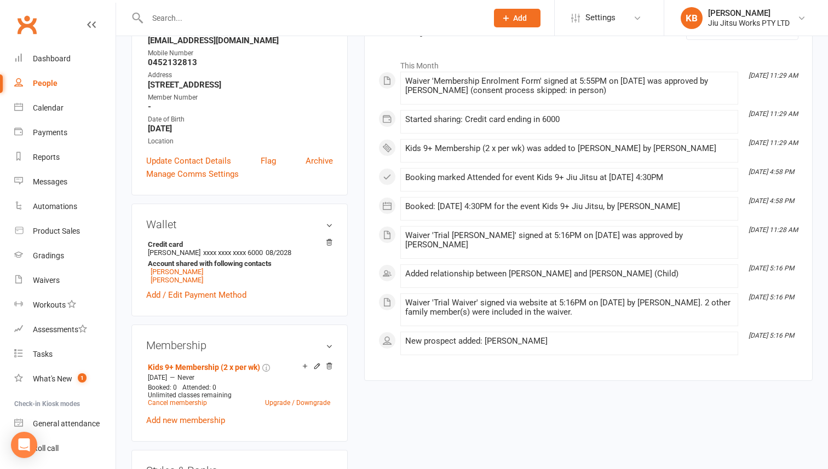
scroll to position [164, 0]
click at [180, 280] on link "Shikeska Douglas" at bounding box center [177, 281] width 53 height 8
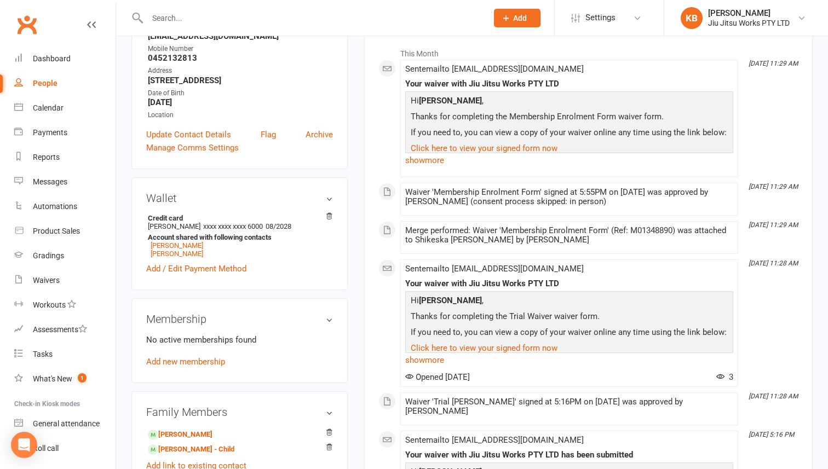
scroll to position [171, 0]
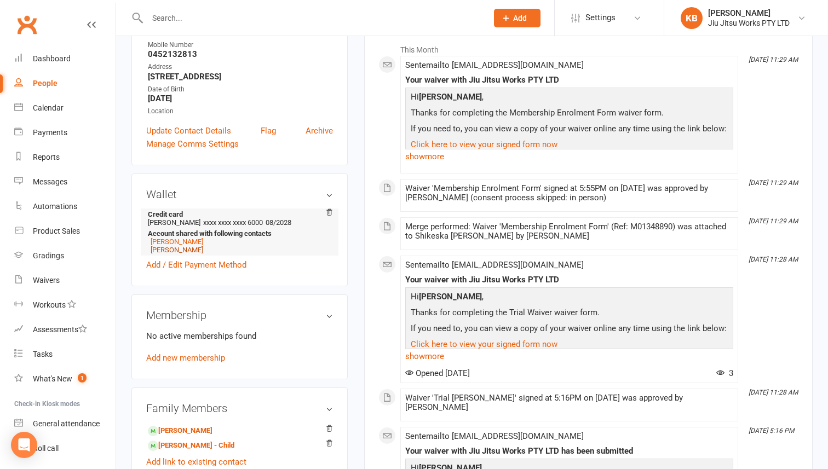
click at [174, 250] on link "Amaia Douglas" at bounding box center [177, 250] width 53 height 8
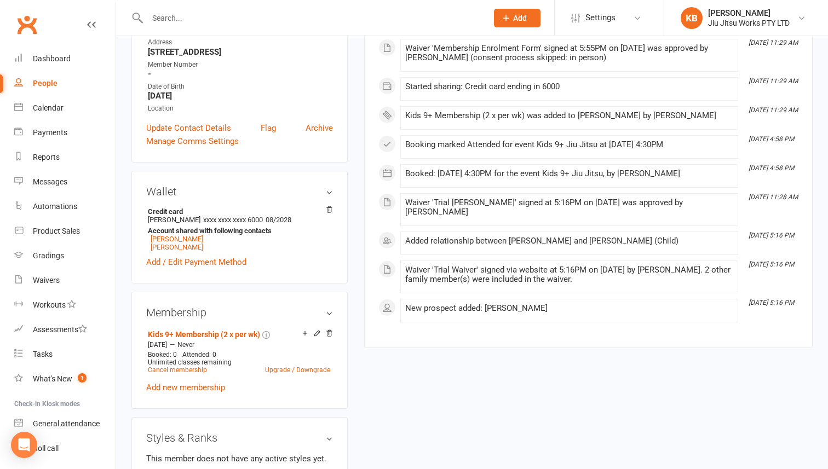
scroll to position [237, 0]
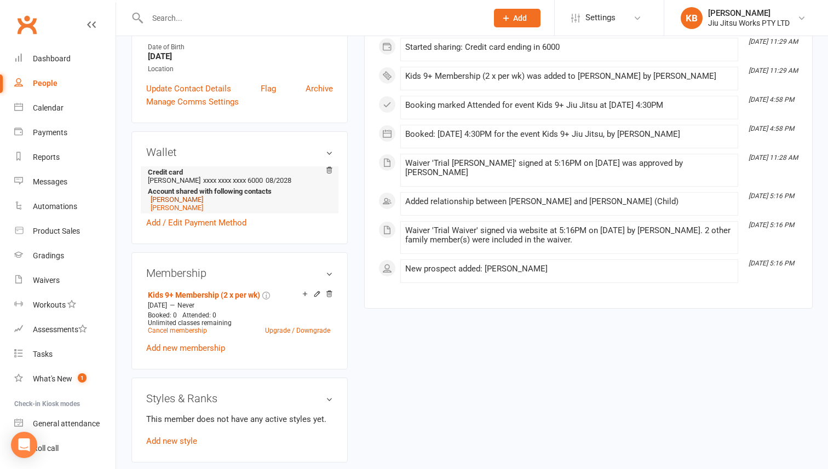
click at [168, 197] on link "Ella-Rose Douglas" at bounding box center [177, 199] width 53 height 8
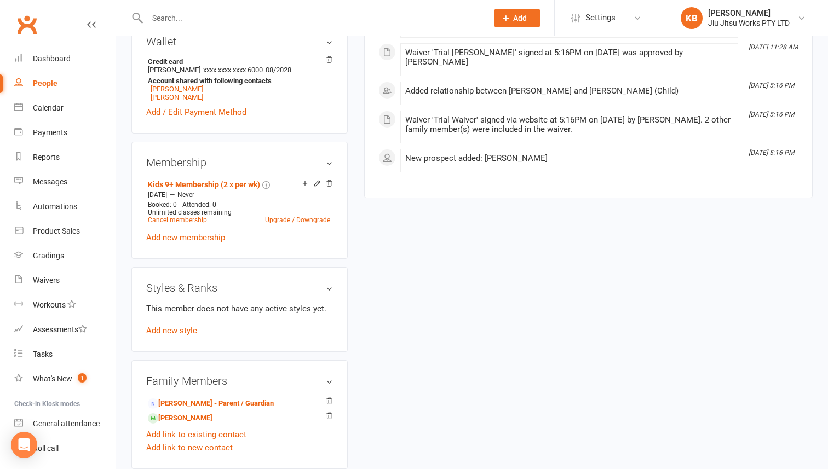
scroll to position [363, 0]
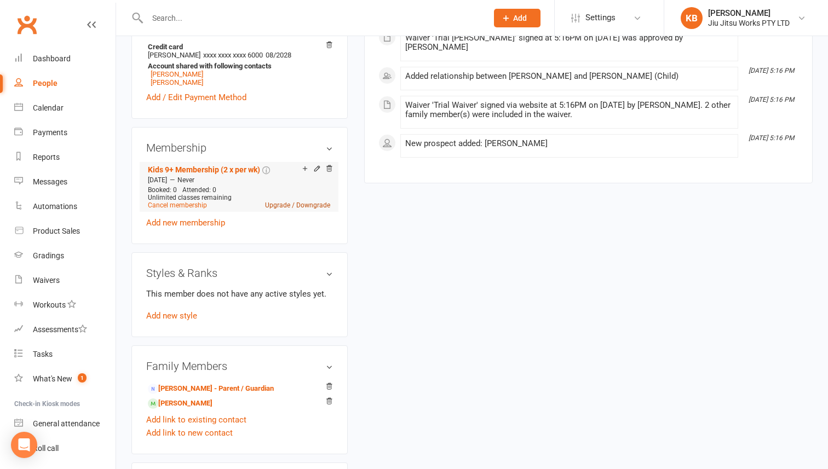
click at [298, 204] on link "Upgrade / Downgrade" at bounding box center [297, 206] width 65 height 8
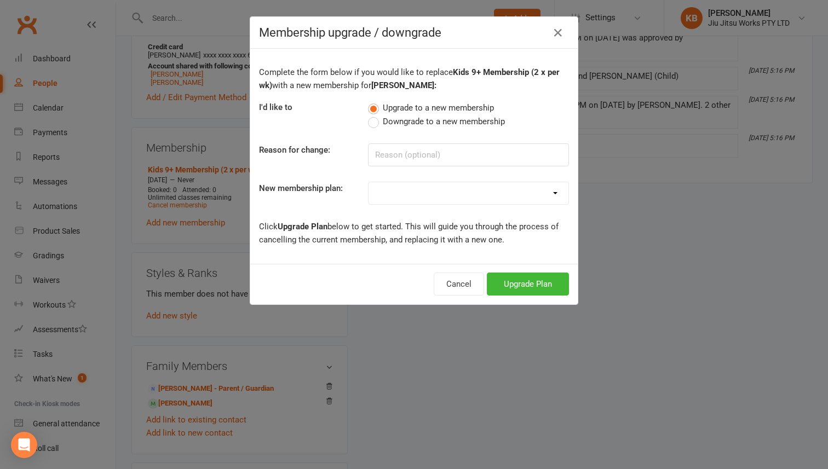
click at [428, 124] on span "Downgrade to a new membership" at bounding box center [444, 120] width 122 height 11
click at [375, 115] on input "Downgrade to a new membership" at bounding box center [371, 115] width 7 height 0
click at [435, 189] on select "Adults Membership (2 x per wk) Adults 10% (2 x per wk) Adults 30% (2 x per wk) …" at bounding box center [469, 193] width 200 height 22
select select "13"
click at [369, 182] on select "Adults Membership (2 x per wk) Adults 10% (2 x per wk) Adults 30% (2 x per wk) …" at bounding box center [469, 193] width 200 height 22
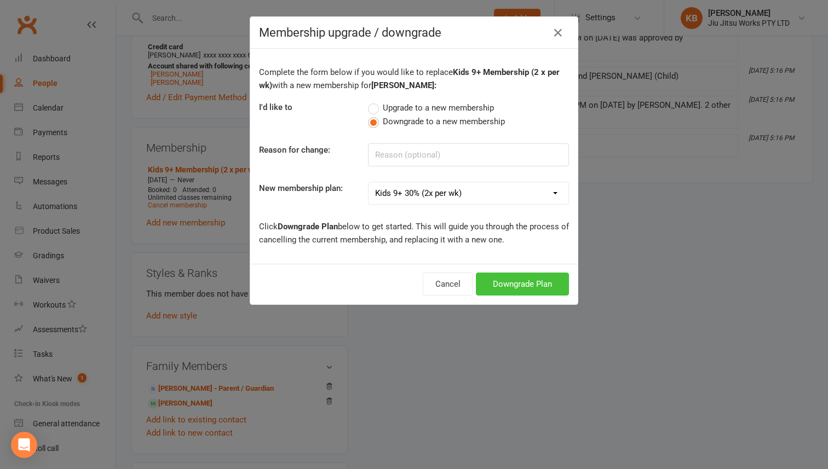
click at [518, 283] on button "Downgrade Plan" at bounding box center [522, 284] width 93 height 23
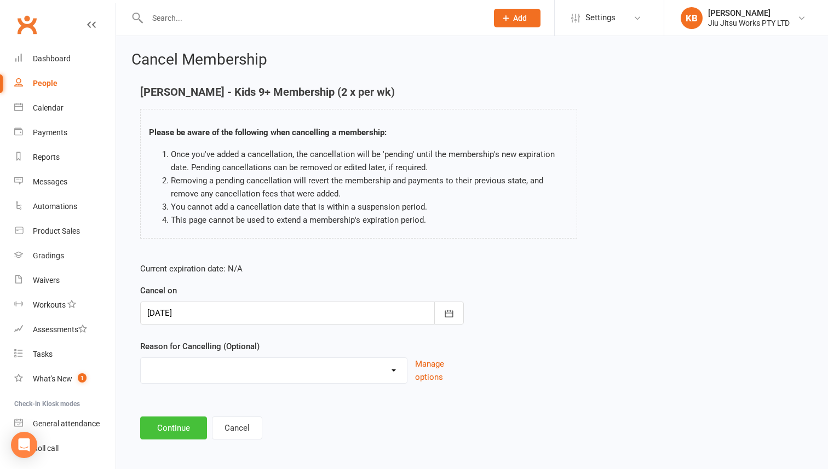
click at [181, 431] on button "Continue" at bounding box center [173, 428] width 67 height 23
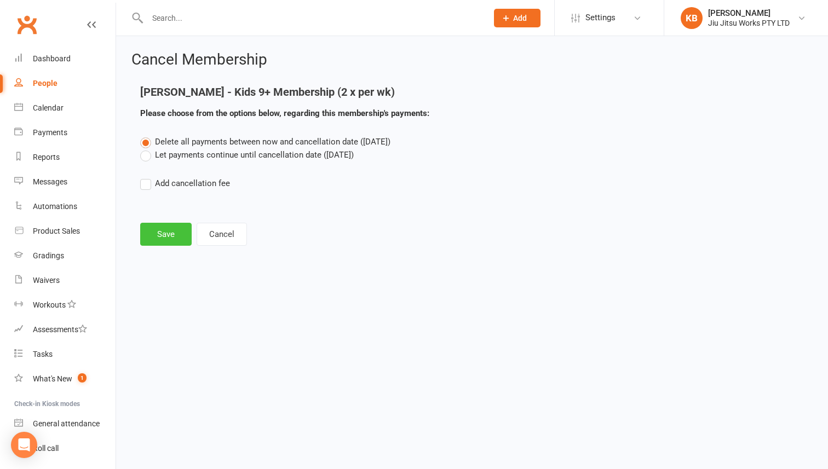
click at [180, 230] on button "Save" at bounding box center [165, 234] width 51 height 23
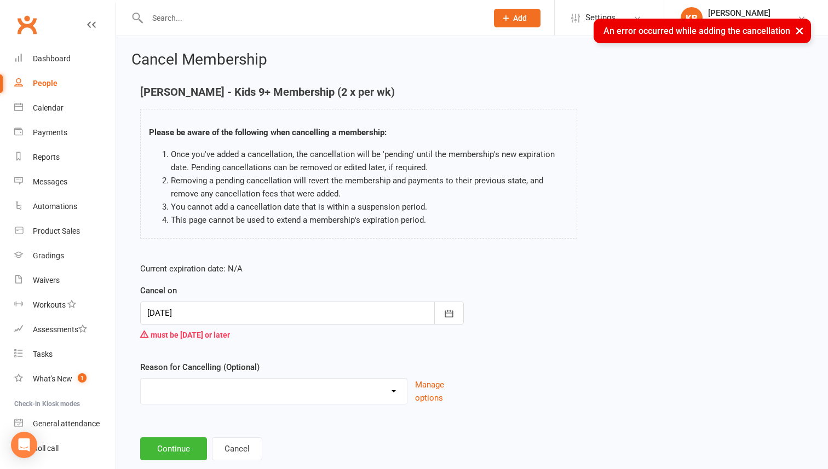
click at [287, 310] on div at bounding box center [302, 313] width 324 height 23
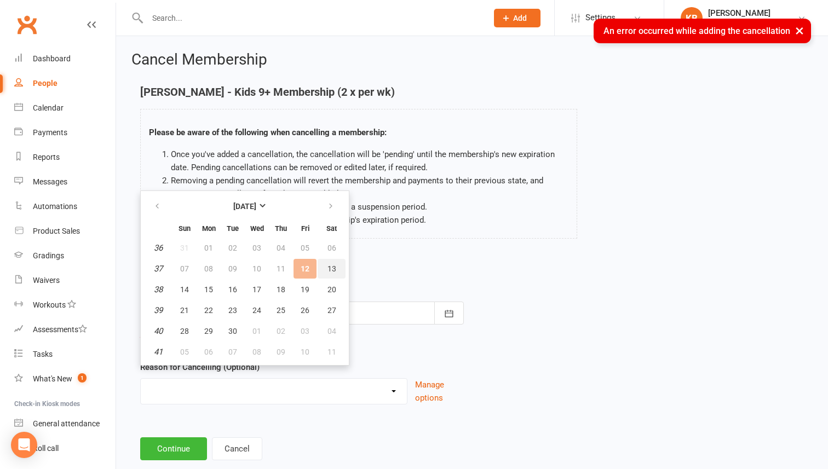
click at [328, 267] on span "13" at bounding box center [331, 268] width 9 height 9
type input "13 Sep 2025"
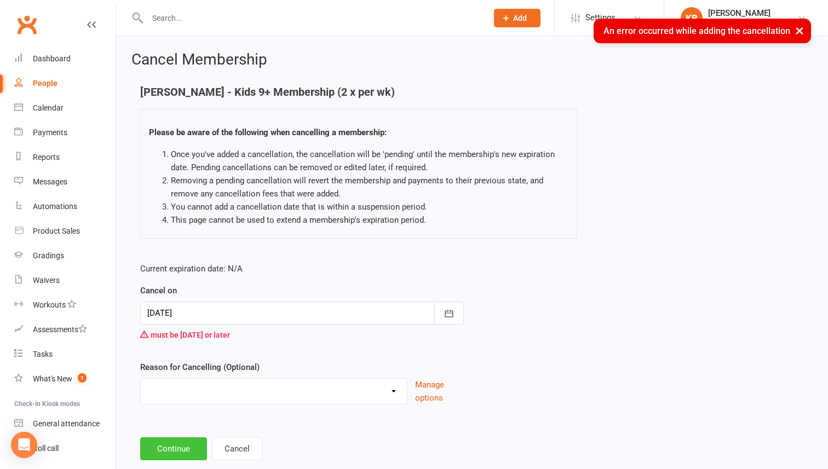
click at [183, 451] on button "Continue" at bounding box center [173, 449] width 67 height 23
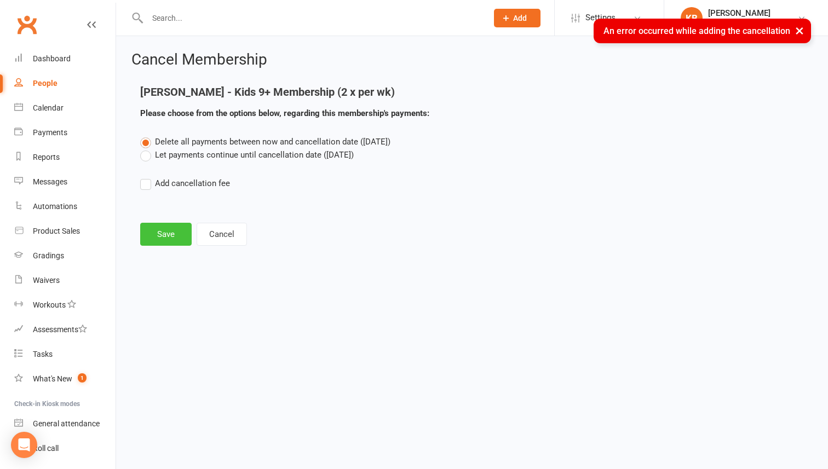
click at [174, 232] on button "Save" at bounding box center [165, 234] width 51 height 23
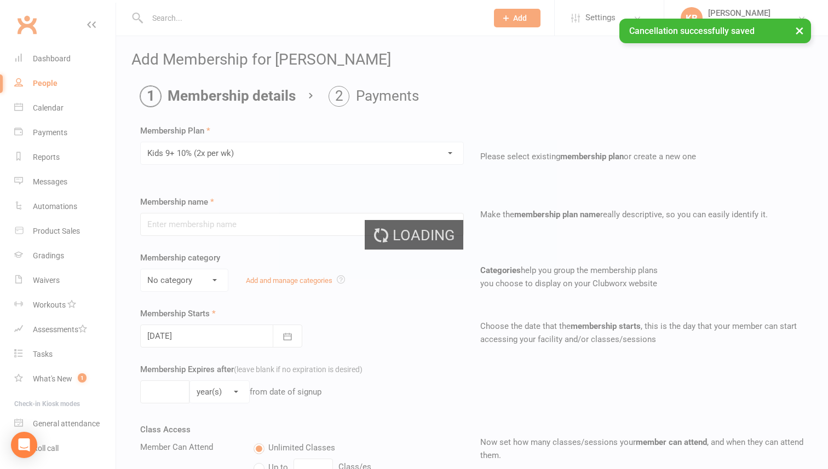
type input "Kids 9+ 10% (2x per wk)"
select select "5"
type input "0"
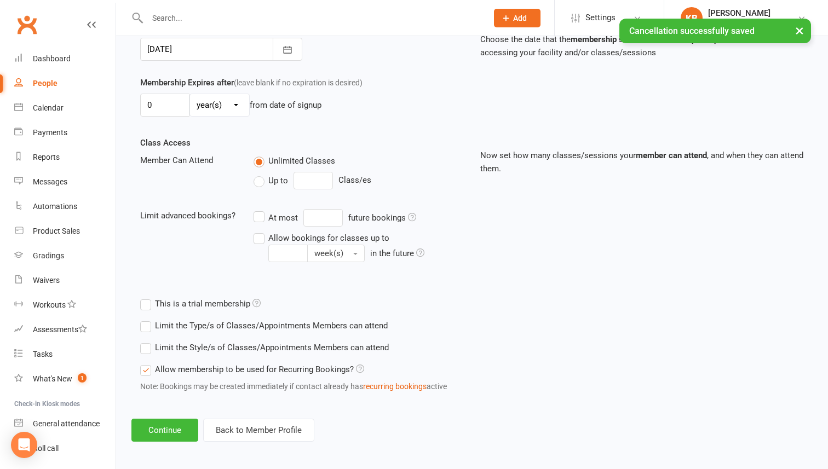
scroll to position [291, 0]
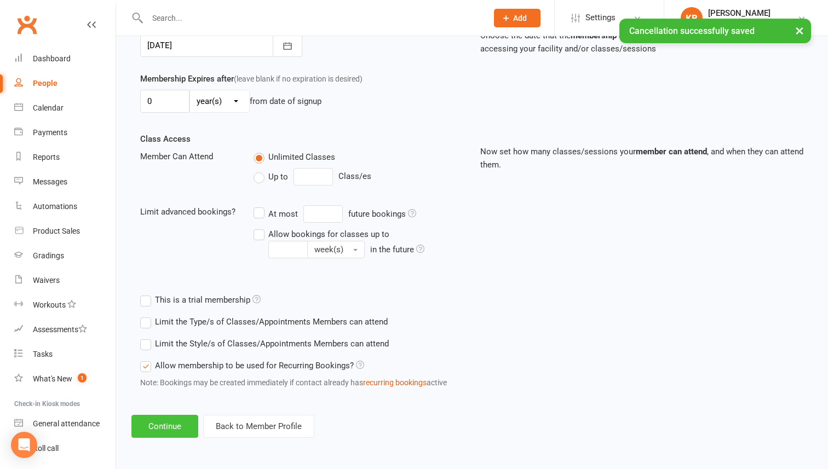
click at [174, 424] on button "Continue" at bounding box center [164, 426] width 67 height 23
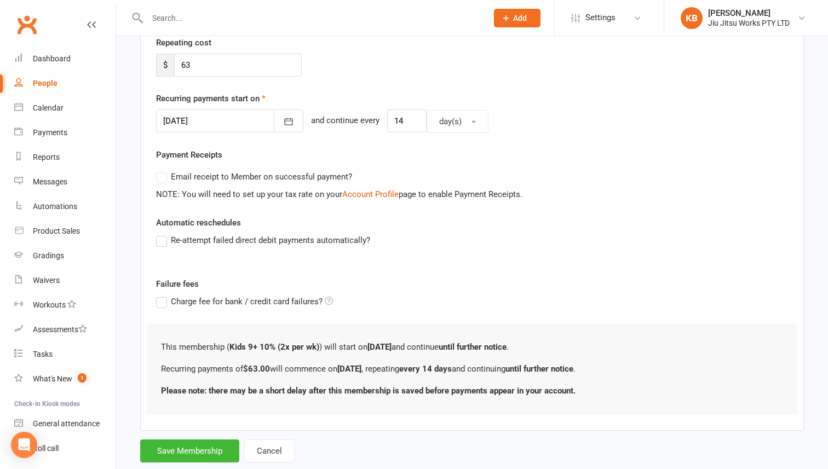
scroll to position [239, 0]
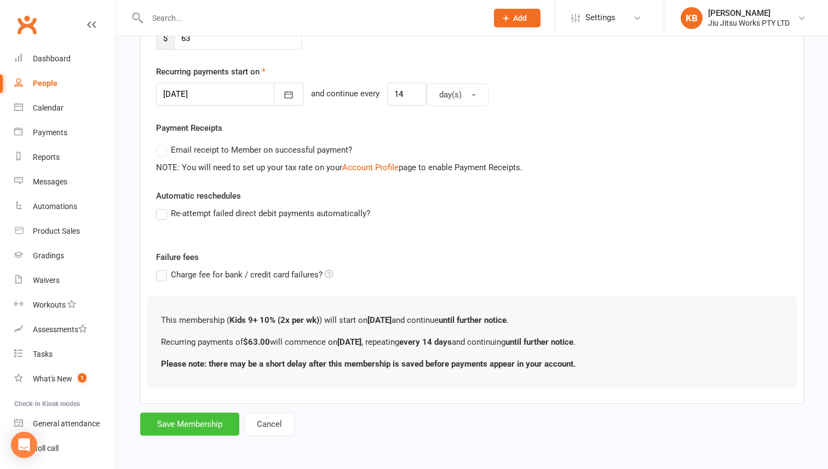
click at [195, 421] on button "Save Membership" at bounding box center [189, 424] width 99 height 23
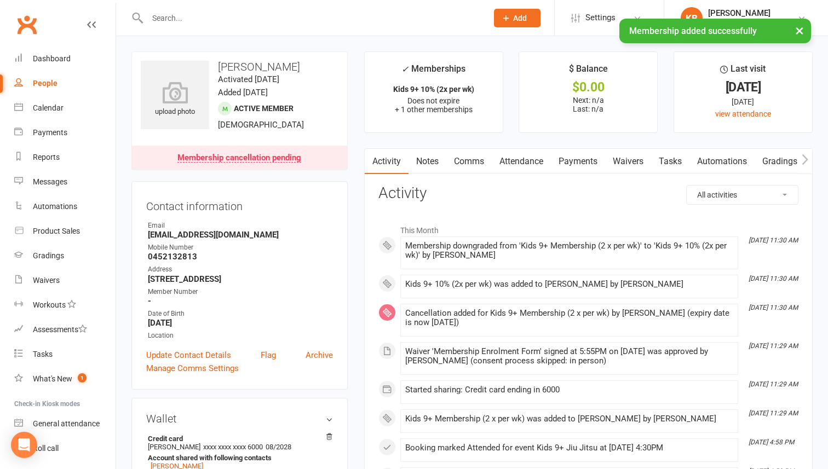
click at [581, 153] on link "Payments" at bounding box center [578, 161] width 54 height 25
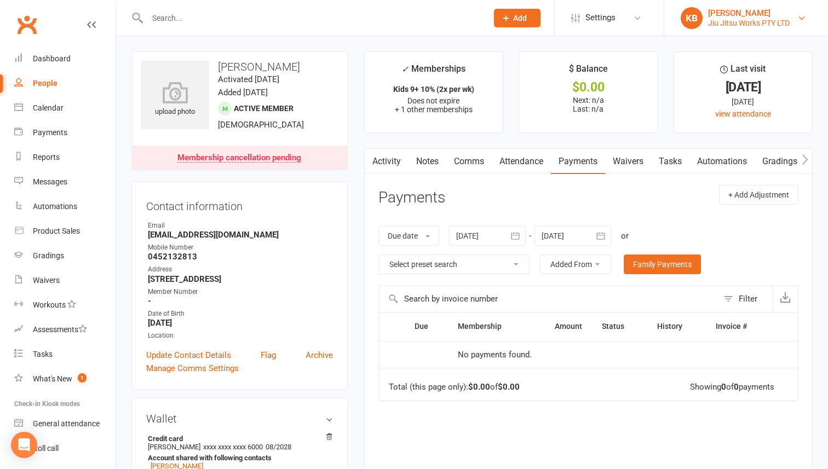
click at [736, 23] on div "Jiu Jitsu Works PTY LTD" at bounding box center [749, 23] width 82 height 10
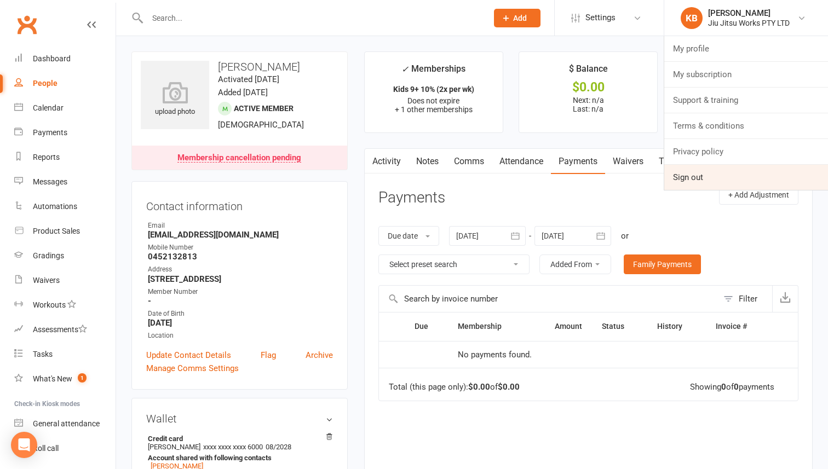
click at [709, 180] on link "Sign out" at bounding box center [746, 177] width 164 height 25
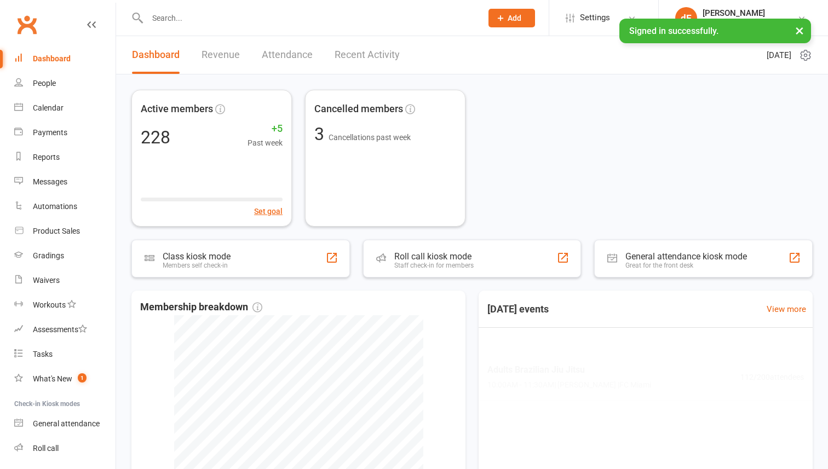
click at [212, 16] on input "text" at bounding box center [309, 17] width 330 height 15
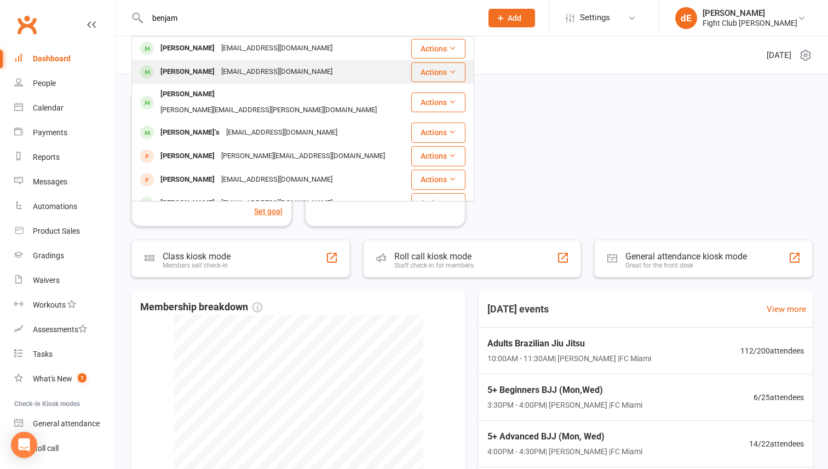
type input "benjam"
click at [209, 73] on div "[PERSON_NAME]" at bounding box center [187, 72] width 61 height 16
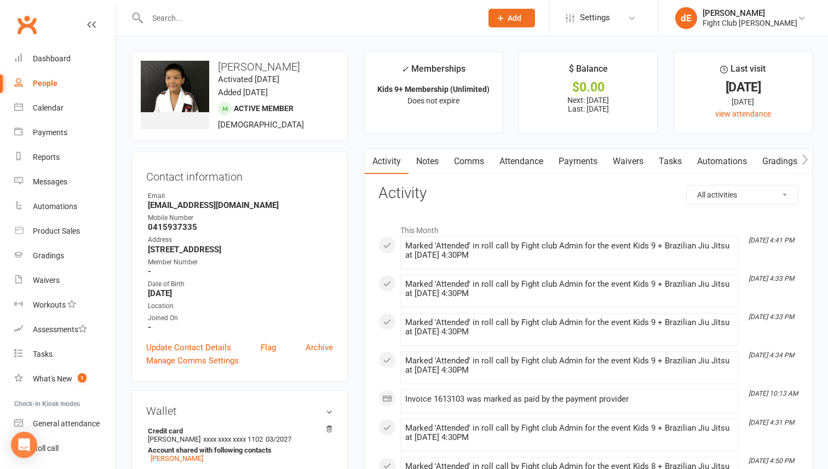
click at [576, 163] on link "Payments" at bounding box center [578, 161] width 54 height 25
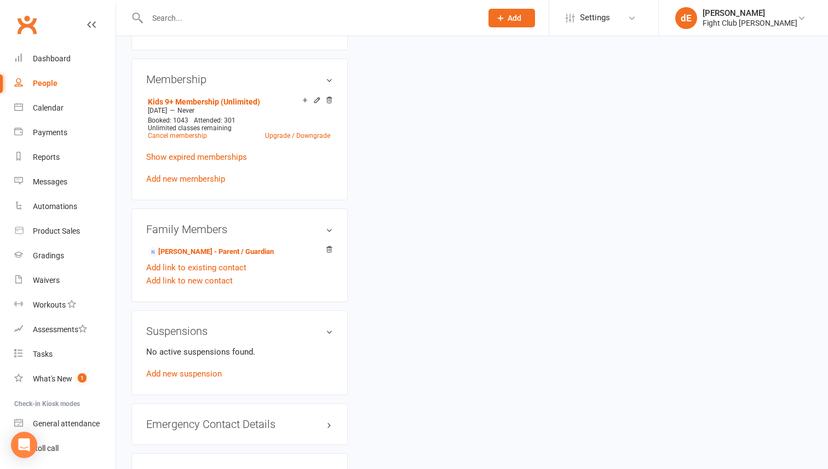
scroll to position [580, 0]
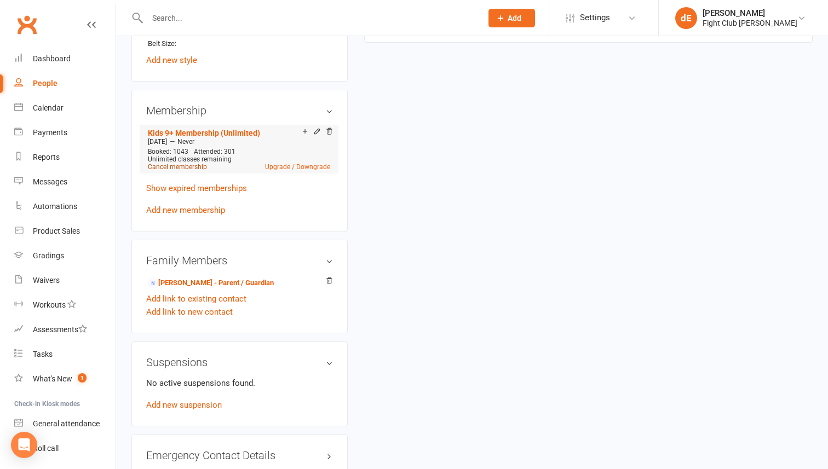
click at [165, 165] on link "Cancel membership" at bounding box center [177, 167] width 59 height 8
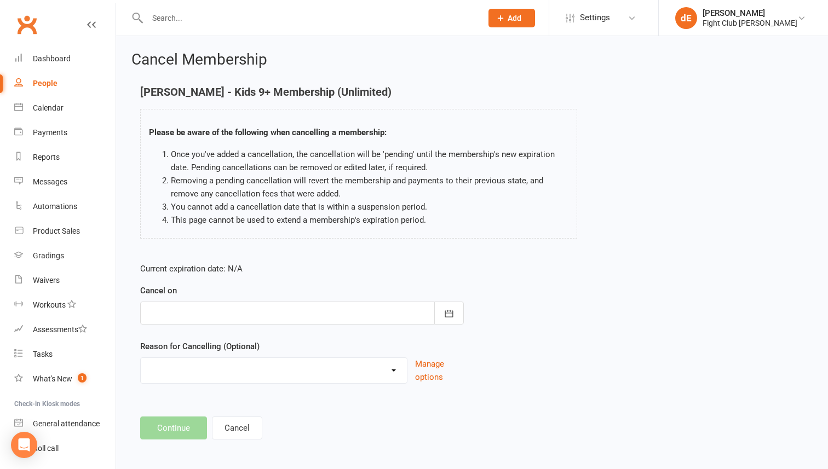
click at [285, 318] on div at bounding box center [302, 313] width 324 height 23
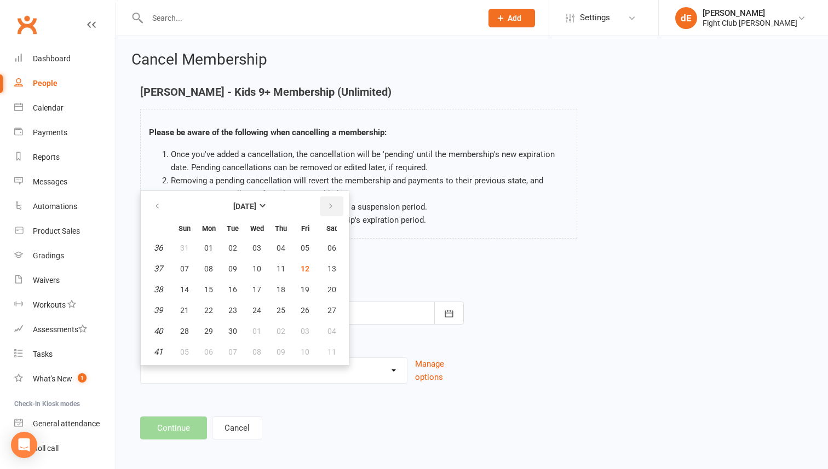
click at [326, 208] on button "button" at bounding box center [332, 207] width 24 height 20
click at [206, 310] on span "20" at bounding box center [208, 310] width 9 height 9
type input "[DATE]"
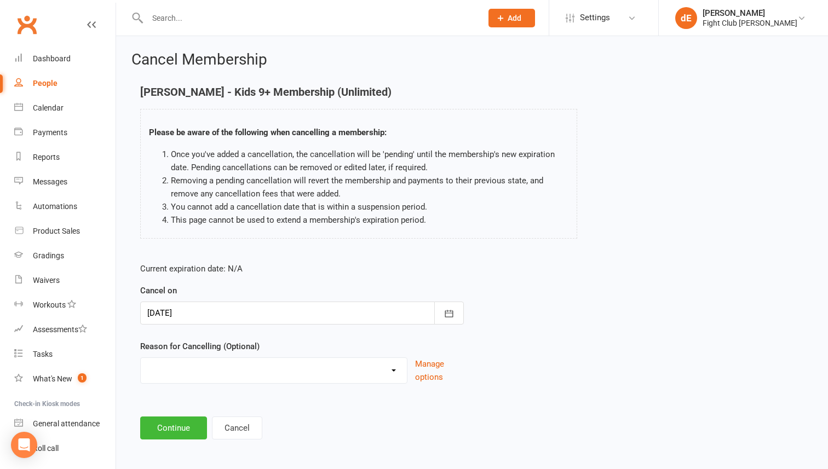
click at [205, 369] on select "didnt specify financial Injury moving away other sport to many commitments Work…" at bounding box center [274, 369] width 266 height 22
select select "3"
click at [141, 358] on select "didnt specify financial Injury moving away other sport to many commitments Work…" at bounding box center [274, 369] width 266 height 22
click at [189, 427] on button "Continue" at bounding box center [173, 428] width 67 height 23
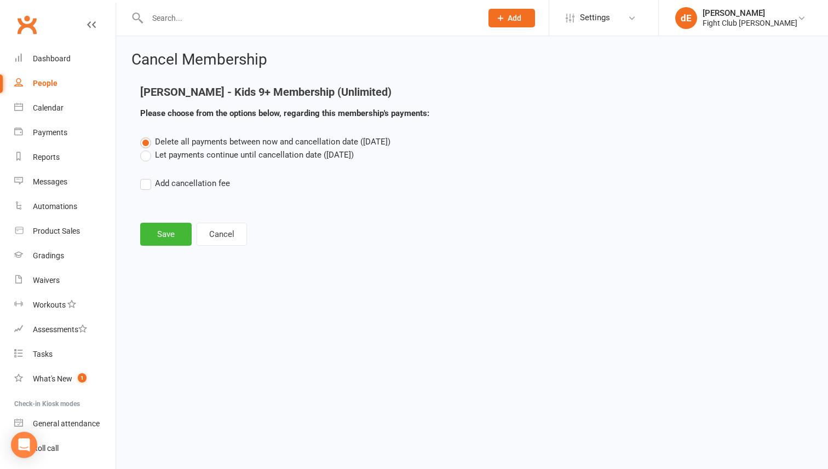
click at [218, 157] on label "Let payments continue until cancellation date ([DATE])" at bounding box center [247, 154] width 214 height 13
click at [147, 148] on input "Let payments continue until cancellation date ([DATE])" at bounding box center [143, 148] width 7 height 0
click at [180, 239] on button "Save" at bounding box center [165, 234] width 51 height 23
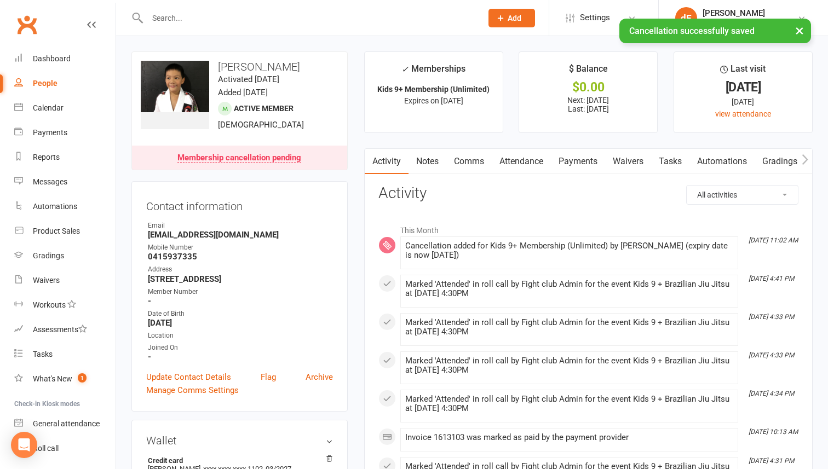
click at [582, 153] on link "Payments" at bounding box center [578, 161] width 54 height 25
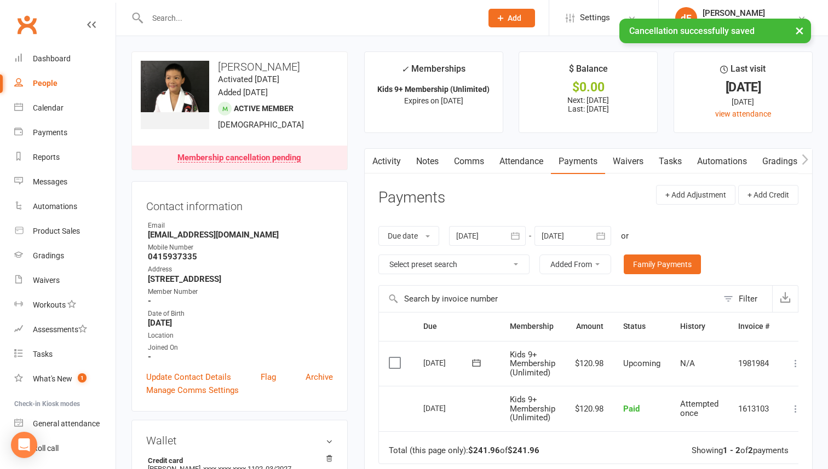
click at [585, 232] on div at bounding box center [572, 236] width 77 height 20
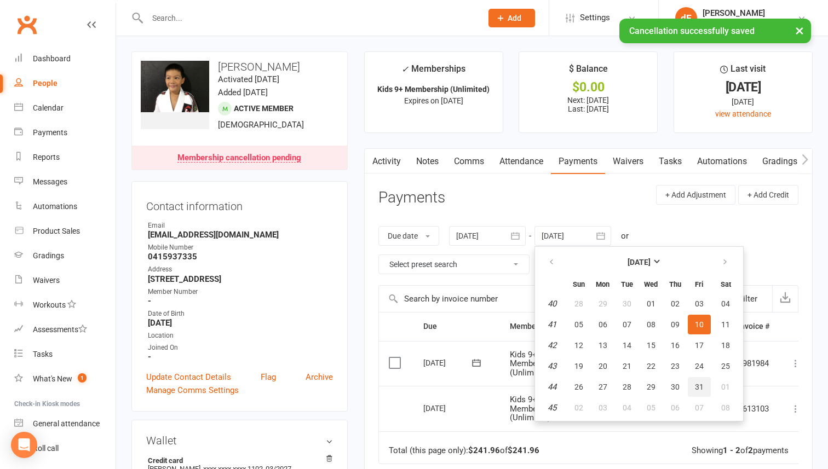
click at [698, 381] on button "31" at bounding box center [699, 387] width 23 height 20
type input "[DATE]"
